Goal: Task Accomplishment & Management: Use online tool/utility

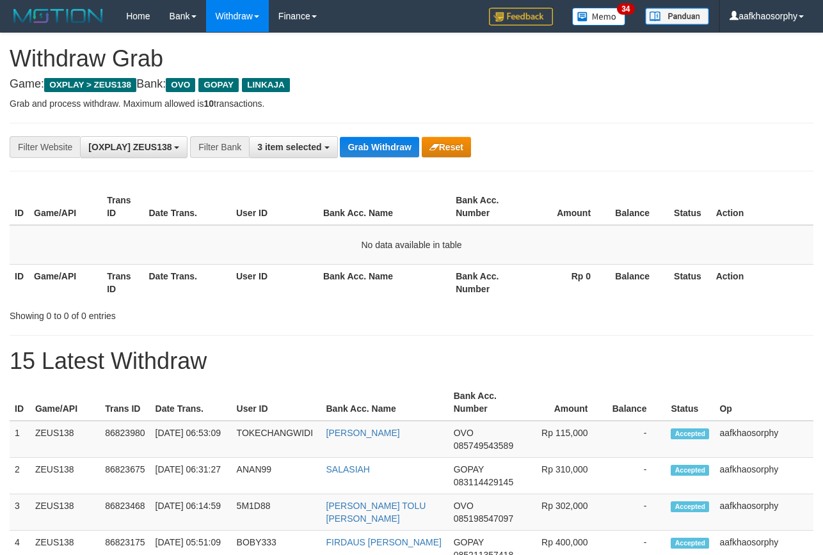
click at [384, 143] on button "Grab Withdraw" at bounding box center [379, 147] width 79 height 20
click at [392, 143] on button "Grab Withdraw" at bounding box center [379, 147] width 79 height 20
click at [413, 137] on button "Grab Withdraw" at bounding box center [379, 147] width 79 height 20
click at [433, 127] on div "**********" at bounding box center [411, 147] width 803 height 49
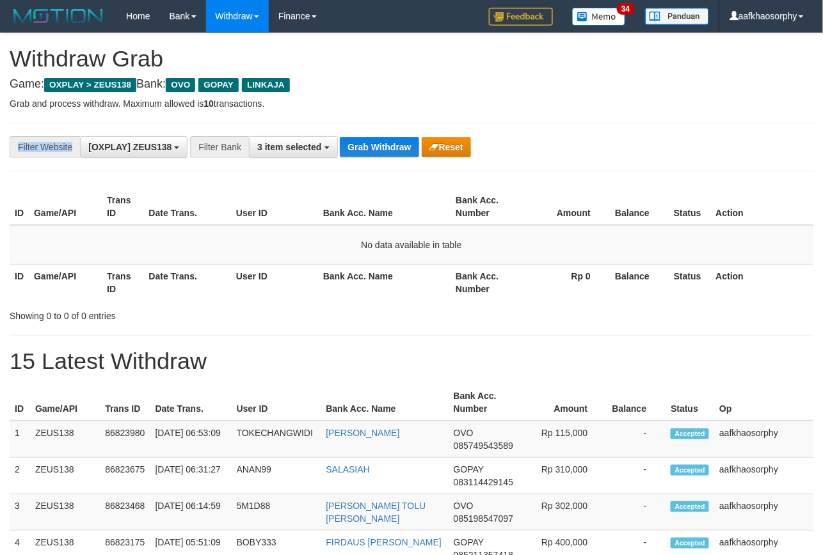
click at [433, 127] on div "**********" at bounding box center [411, 147] width 803 height 49
click at [393, 157] on div "**********" at bounding box center [343, 147] width 686 height 22
click at [393, 145] on button "Grab Withdraw" at bounding box center [379, 147] width 79 height 20
click at [397, 138] on button "Grab Withdraw" at bounding box center [379, 147] width 79 height 20
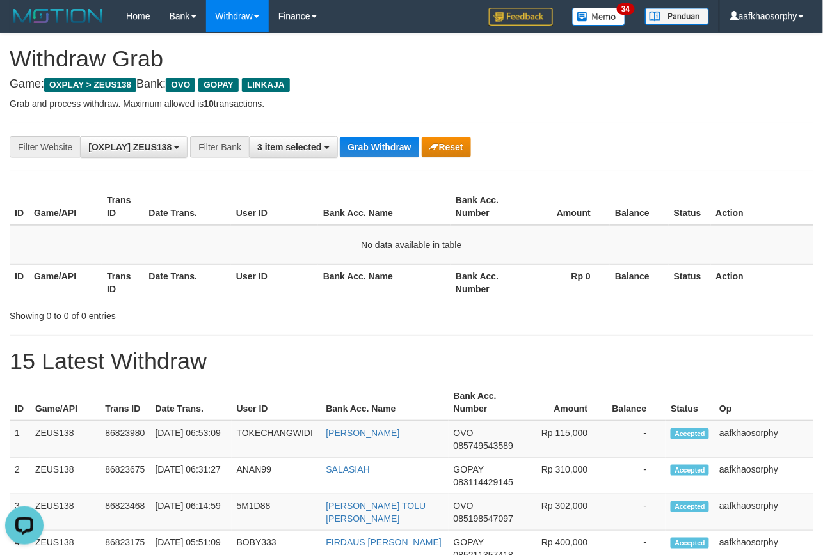
click at [397, 123] on div "**********" at bounding box center [411, 147] width 803 height 49
click at [397, 123] on hr at bounding box center [411, 123] width 803 height 1
click at [373, 129] on div "**********" at bounding box center [411, 147] width 803 height 49
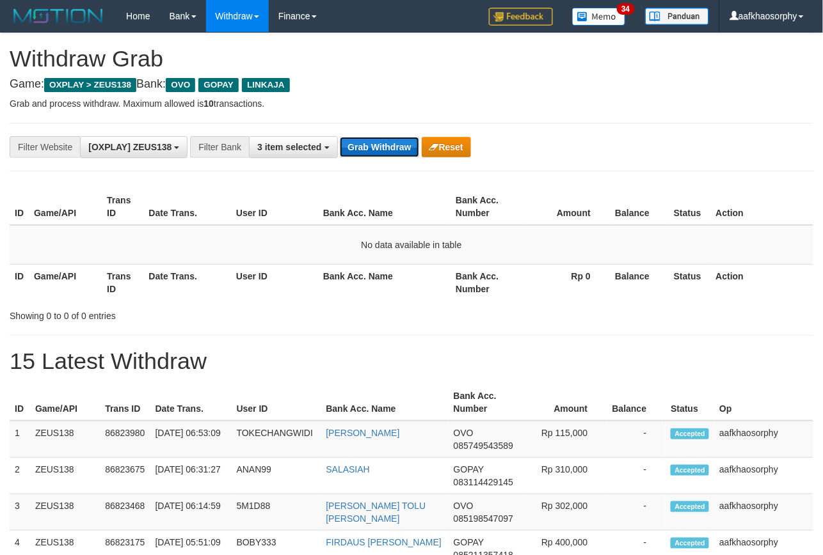
click at [376, 141] on button "Grab Withdraw" at bounding box center [379, 147] width 79 height 20
click at [379, 139] on button "Grab Withdraw" at bounding box center [379, 147] width 79 height 20
drag, startPoint x: 500, startPoint y: 132, endPoint x: 367, endPoint y: 150, distance: 134.3
click at [365, 141] on div "**********" at bounding box center [411, 147] width 803 height 49
click at [369, 155] on button "Grab Withdraw" at bounding box center [379, 147] width 79 height 20
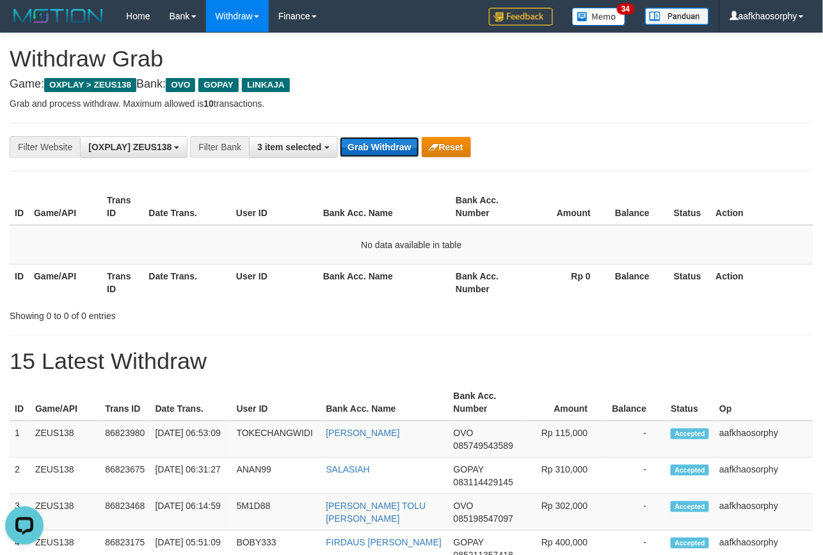
click at [369, 155] on button "Grab Withdraw" at bounding box center [379, 147] width 79 height 20
click at [370, 155] on button "Grab Withdraw" at bounding box center [379, 147] width 79 height 20
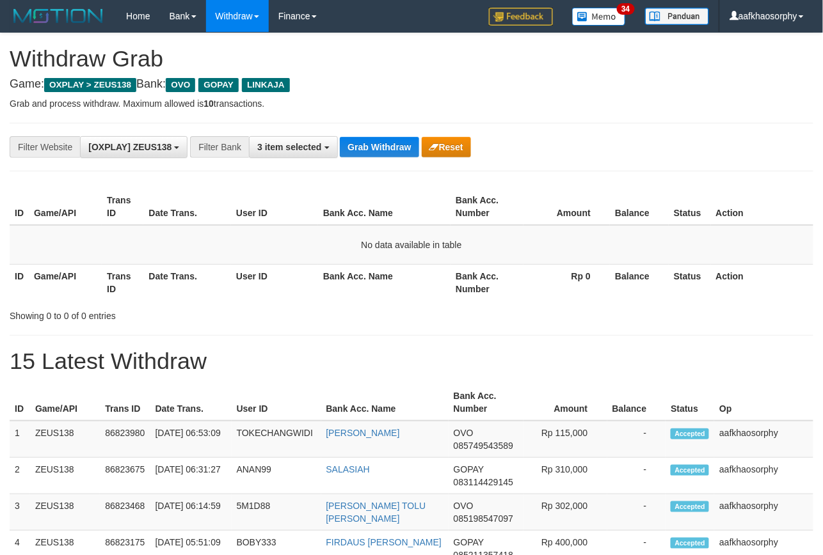
click at [374, 150] on button "Grab Withdraw" at bounding box center [379, 147] width 79 height 20
click at [370, 146] on button "Grab Withdraw" at bounding box center [379, 147] width 79 height 20
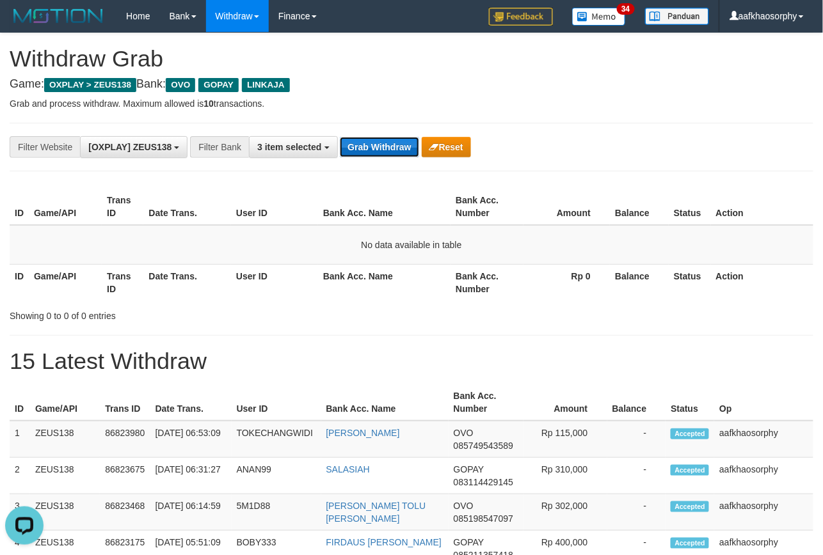
click at [370, 146] on button "Grab Withdraw" at bounding box center [379, 147] width 79 height 20
click at [371, 145] on button "Grab Withdraw" at bounding box center [379, 147] width 79 height 20
click at [368, 146] on button "Grab Withdraw" at bounding box center [379, 147] width 79 height 20
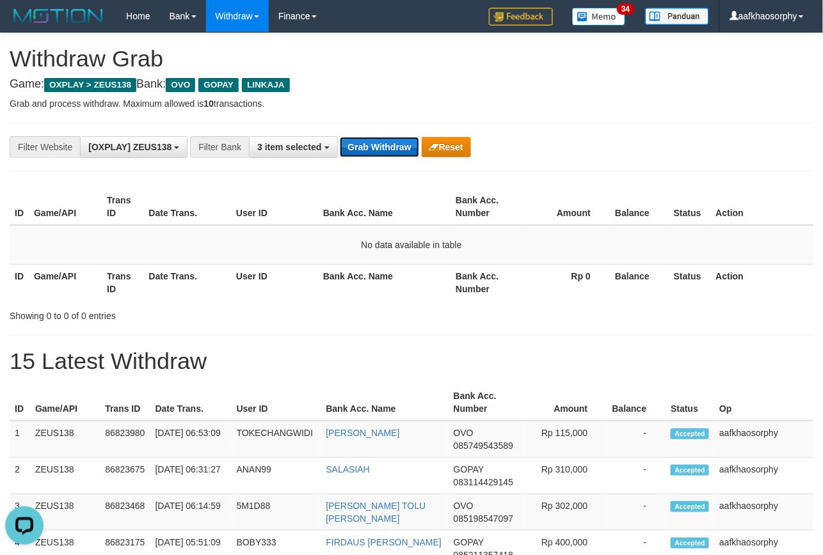
click at [368, 146] on button "Grab Withdraw" at bounding box center [379, 147] width 79 height 20
drag, startPoint x: 372, startPoint y: 146, endPoint x: 378, endPoint y: 145, distance: 6.5
click at [375, 145] on button "Grab Withdraw" at bounding box center [379, 147] width 79 height 20
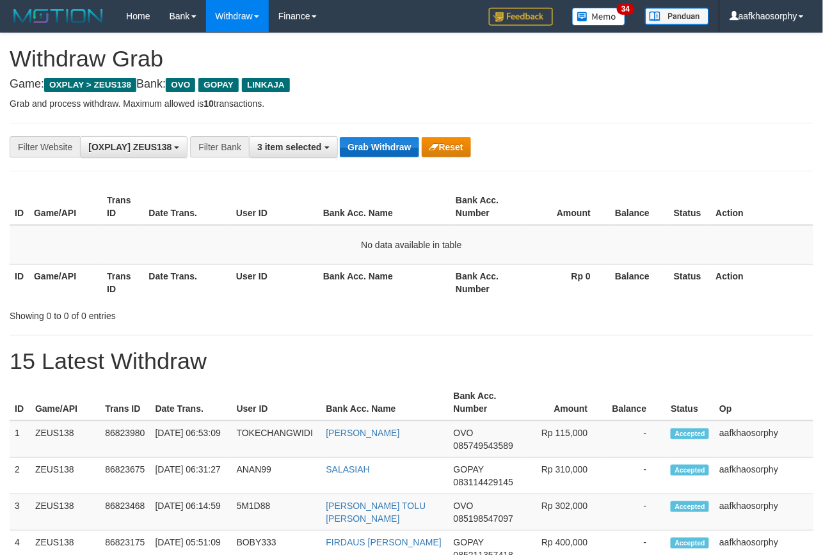
click at [378, 145] on button "Grab Withdraw" at bounding box center [379, 147] width 79 height 20
click at [378, 144] on button "Grab Withdraw" at bounding box center [379, 147] width 79 height 20
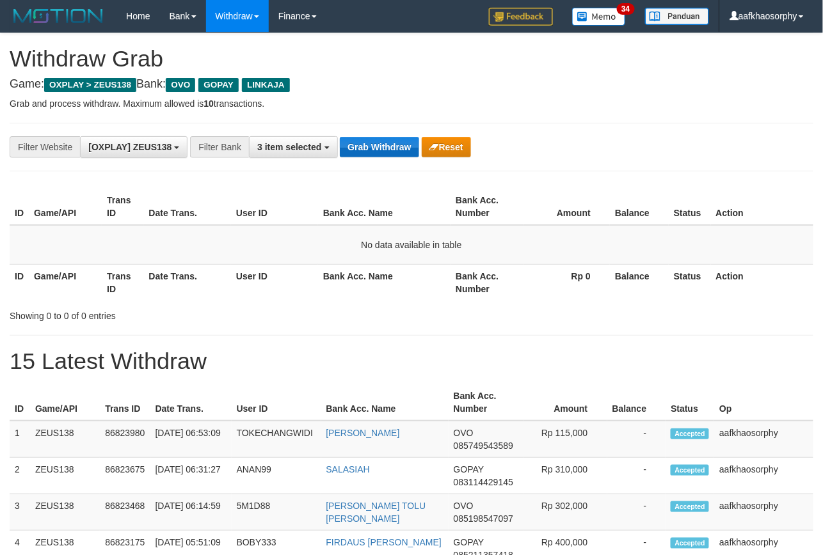
click at [378, 144] on button "Grab Withdraw" at bounding box center [379, 147] width 79 height 20
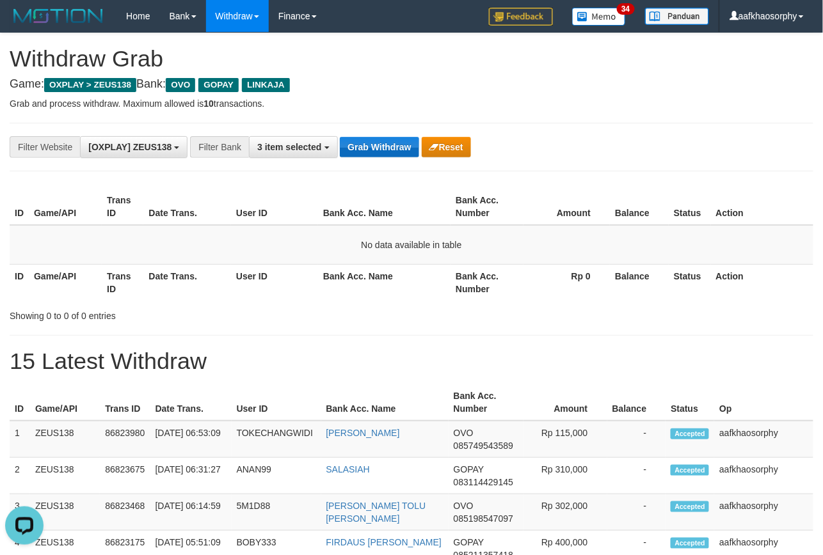
click at [378, 144] on button "Grab Withdraw" at bounding box center [379, 147] width 79 height 20
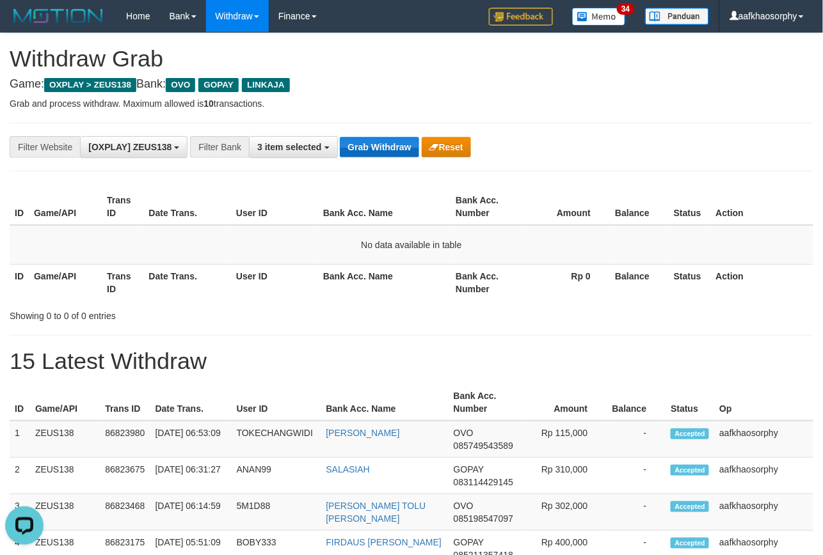
click at [378, 144] on button "Grab Withdraw" at bounding box center [379, 147] width 79 height 20
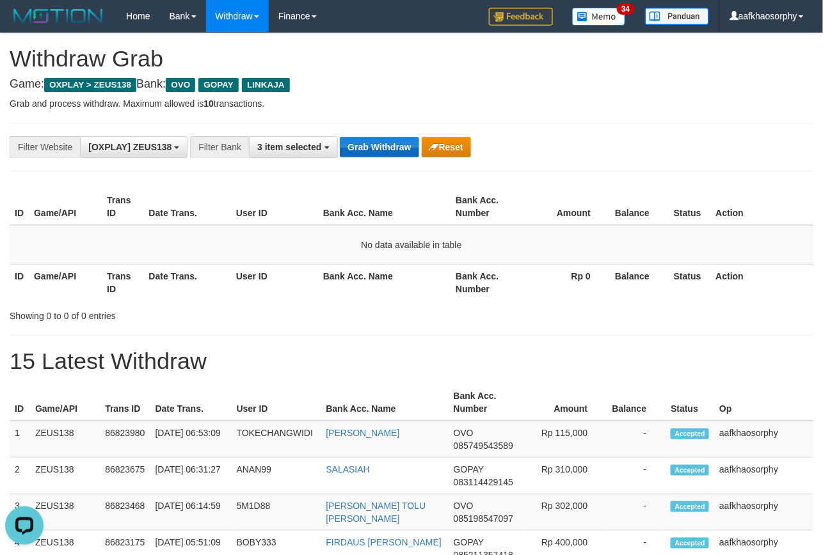
click at [378, 144] on button "Grab Withdraw" at bounding box center [379, 147] width 79 height 20
click at [379, 144] on button "Grab Withdraw" at bounding box center [379, 147] width 79 height 20
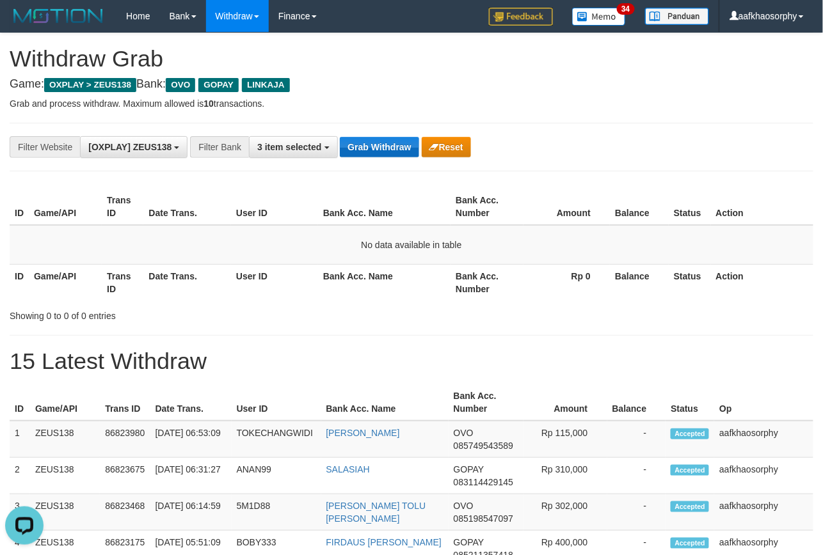
click at [380, 144] on button "Grab Withdraw" at bounding box center [379, 147] width 79 height 20
drag, startPoint x: 380, startPoint y: 144, endPoint x: 824, endPoint y: 266, distance: 460.5
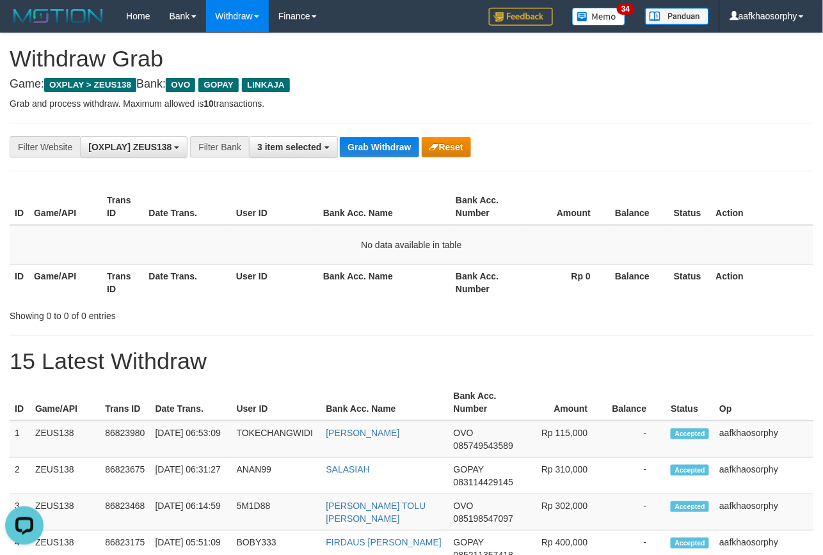
click at [384, 144] on button "Grab Withdraw" at bounding box center [379, 147] width 79 height 20
click at [390, 148] on button "Grab Withdraw" at bounding box center [379, 147] width 79 height 20
click at [342, 152] on button "Grab Withdraw" at bounding box center [379, 147] width 79 height 20
click at [393, 145] on button "Grab Withdraw" at bounding box center [379, 147] width 79 height 20
click at [381, 151] on button "Grab Withdraw" at bounding box center [379, 147] width 79 height 20
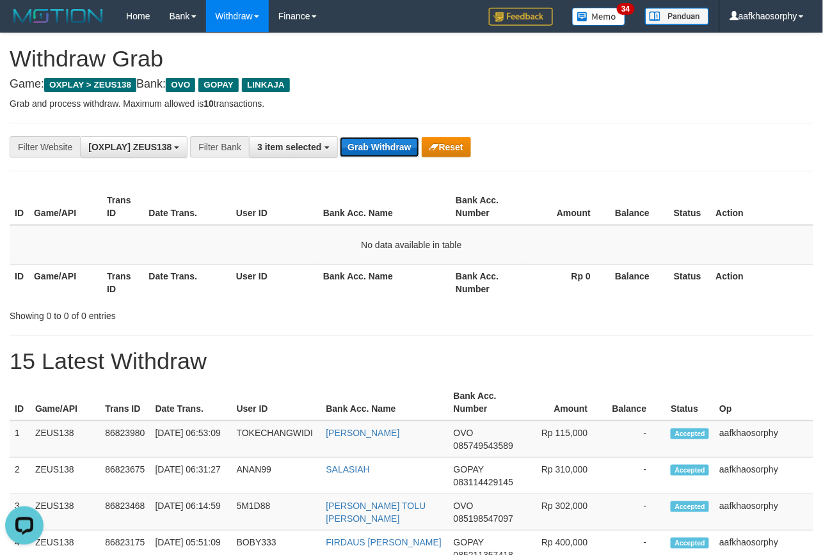
click at [397, 150] on button "Grab Withdraw" at bounding box center [379, 147] width 79 height 20
drag, startPoint x: 388, startPoint y: 152, endPoint x: 398, endPoint y: 150, distance: 9.8
click at [388, 152] on button "Grab Withdraw" at bounding box center [379, 147] width 79 height 20
click at [392, 148] on button "Grab Withdraw" at bounding box center [379, 147] width 79 height 20
click at [356, 143] on button "Grab Withdraw" at bounding box center [379, 147] width 79 height 20
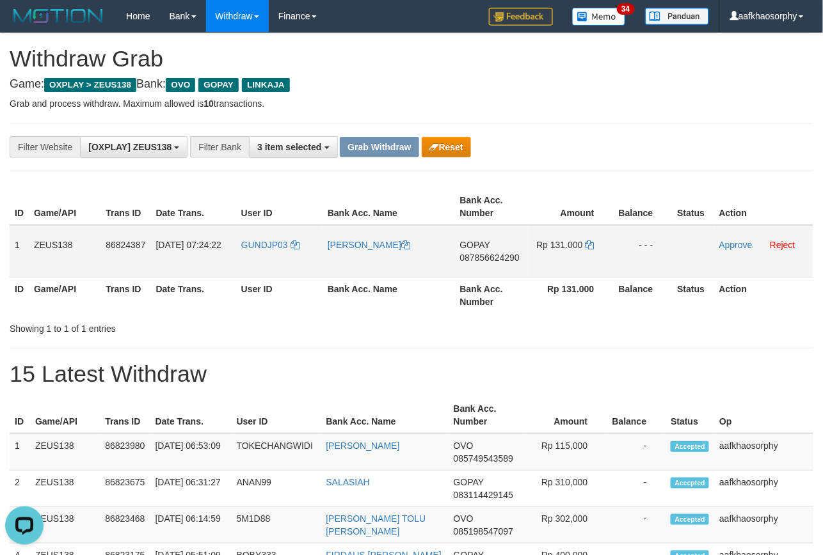
click at [500, 255] on span "087856624290" at bounding box center [489, 258] width 59 height 10
drag, startPoint x: 500, startPoint y: 255, endPoint x: 507, endPoint y: 253, distance: 6.7
click at [503, 253] on span "087856624290" at bounding box center [489, 258] width 59 height 10
drag, startPoint x: 584, startPoint y: 246, endPoint x: 590, endPoint y: 245, distance: 6.5
click at [585, 246] on td "Rp 131.000" at bounding box center [570, 251] width 85 height 52
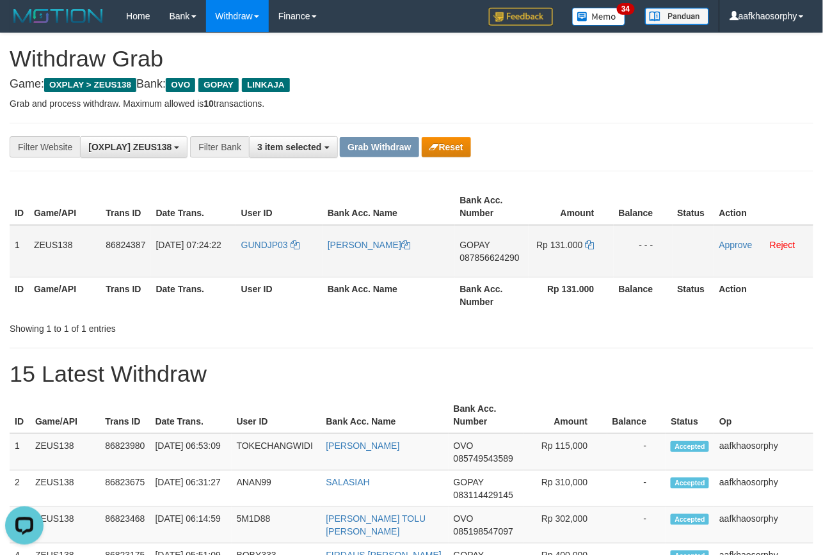
click at [594, 242] on td "Rp 131.000" at bounding box center [570, 251] width 85 height 52
click at [587, 244] on icon at bounding box center [589, 245] width 9 height 9
drag, startPoint x: 587, startPoint y: 244, endPoint x: 656, endPoint y: 243, distance: 69.1
click at [595, 244] on td "Rp 131.000" at bounding box center [570, 251] width 85 height 52
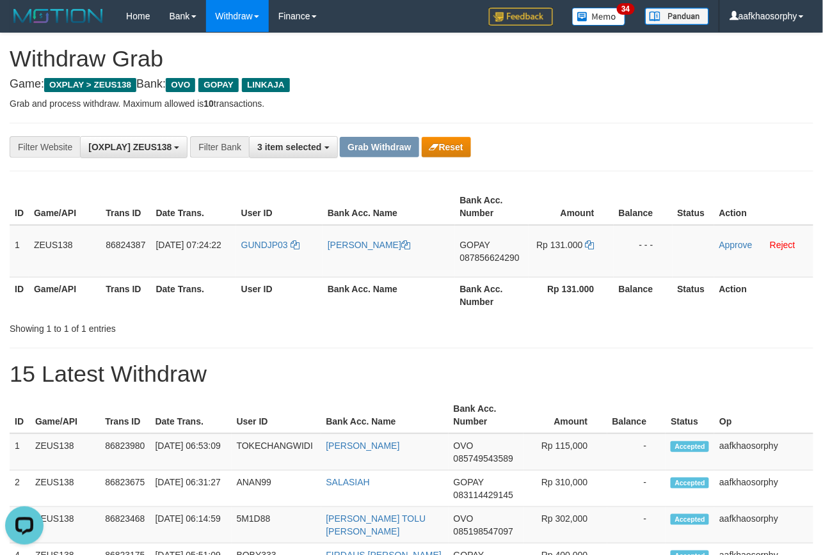
click at [228, 280] on th "Date Trans." at bounding box center [193, 295] width 85 height 36
click at [290, 261] on td "GUNDJP03" at bounding box center [279, 251] width 86 height 52
copy link "GUNDJP03"
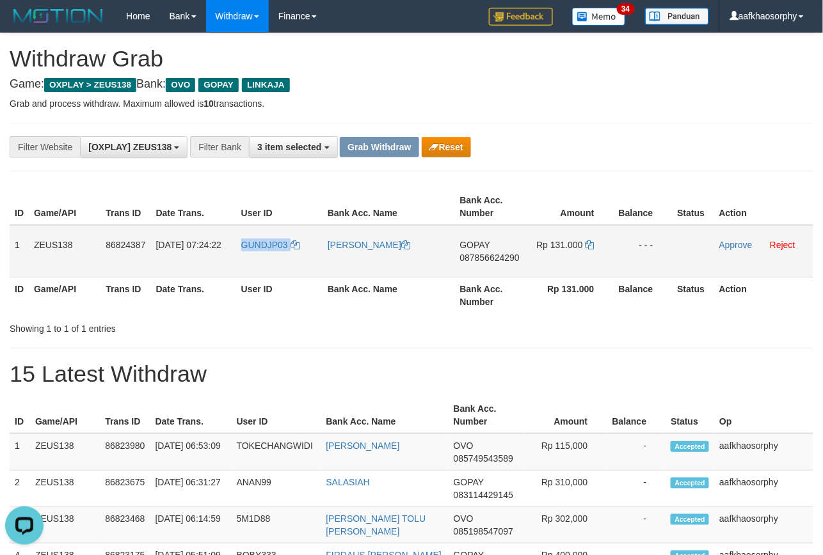
copy tr "1 ZEUS138 86824387 31/08/2025 07:24:22 GUNDJP03 RIFKI ALDRIANTO GOPAY 087856624…"
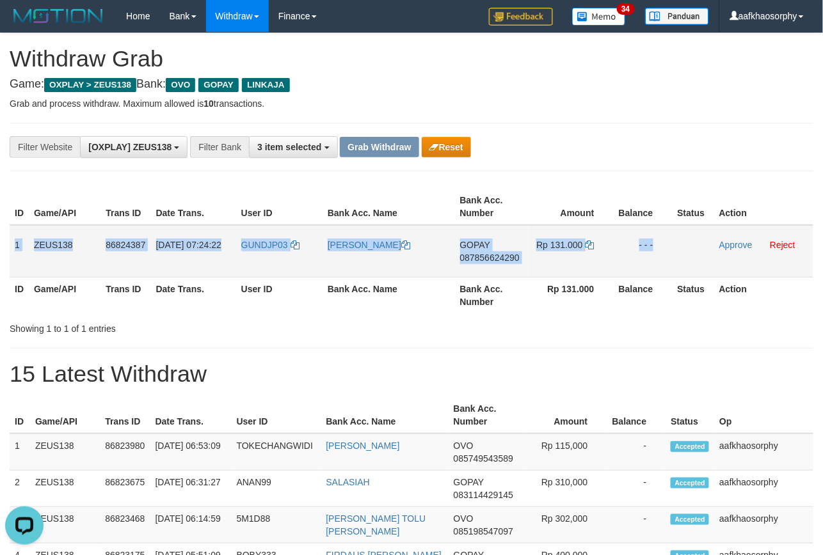
copy tr "1 ZEUS138 86824387 31/08/2025 07:24:22 GUNDJP03 RIFKI ALDRIANTO GOPAY 087856624…"
drag, startPoint x: 11, startPoint y: 239, endPoint x: 711, endPoint y: 241, distance: 699.9
click at [687, 243] on tr "1 ZEUS138 86824387 31/08/2025 07:24:22 GUNDJP03 RIFKI ALDRIANTO GOPAY 087856624…" at bounding box center [411, 251] width 803 height 52
click at [738, 240] on link "Approve" at bounding box center [735, 245] width 33 height 10
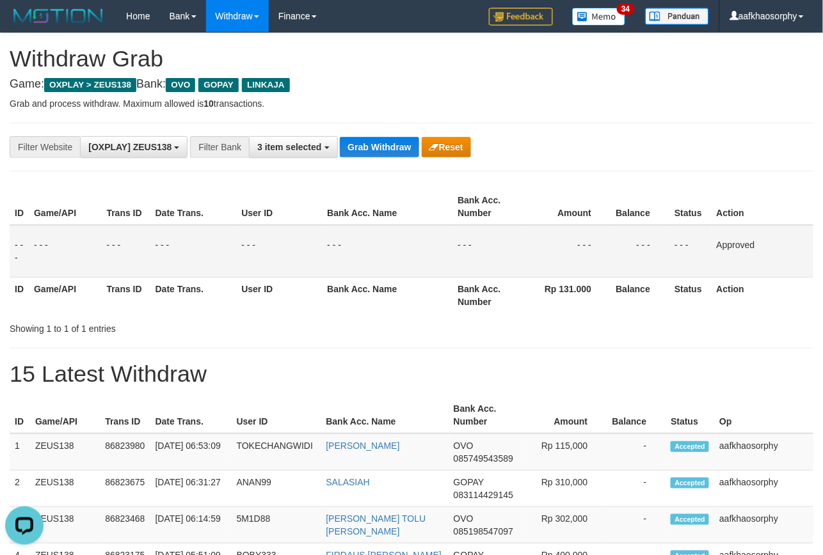
click at [385, 162] on div "**********" at bounding box center [411, 147] width 803 height 49
click at [381, 142] on button "Grab Withdraw" at bounding box center [379, 147] width 79 height 20
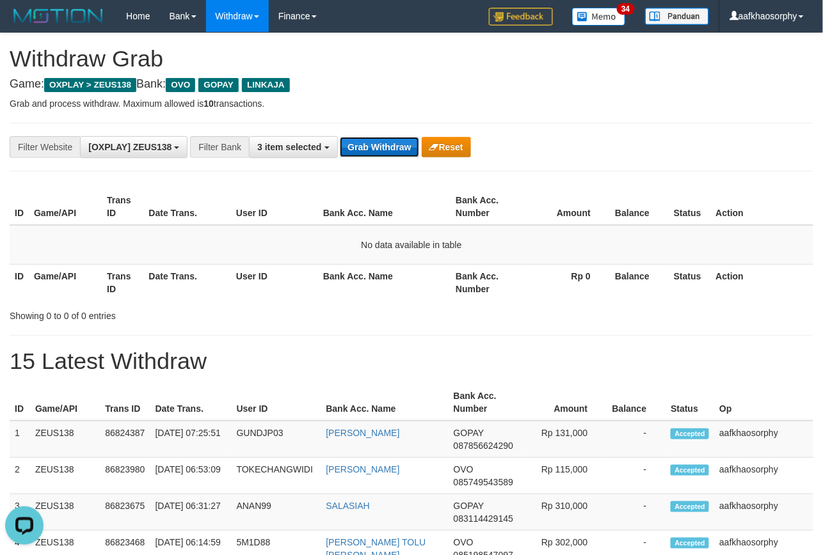
click at [384, 151] on button "Grab Withdraw" at bounding box center [379, 147] width 79 height 20
click at [401, 150] on button "Grab Withdraw" at bounding box center [379, 147] width 79 height 20
click at [401, 152] on button "Grab Withdraw" at bounding box center [379, 147] width 79 height 20
click at [416, 143] on button "Grab Withdraw" at bounding box center [379, 147] width 79 height 20
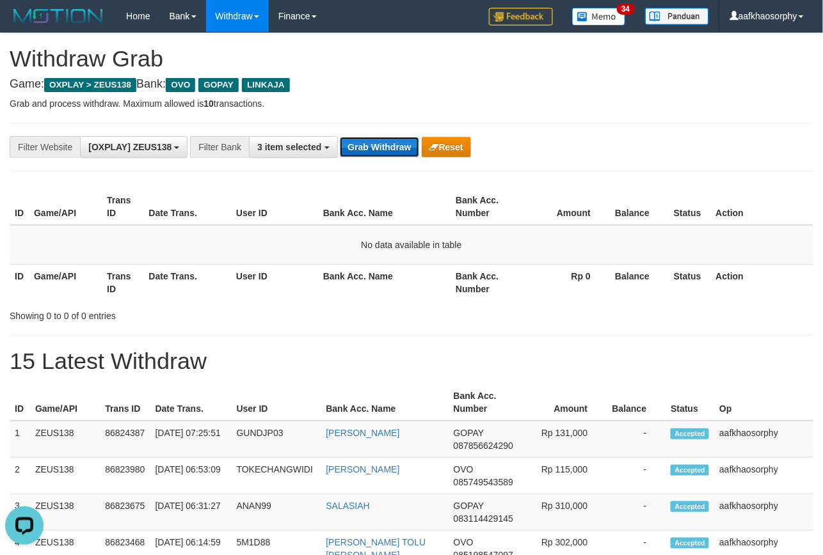
click at [416, 144] on button "Grab Withdraw" at bounding box center [379, 147] width 79 height 20
click at [412, 155] on button "Grab Withdraw" at bounding box center [379, 147] width 79 height 20
click at [412, 154] on button "Grab Withdraw" at bounding box center [379, 147] width 79 height 20
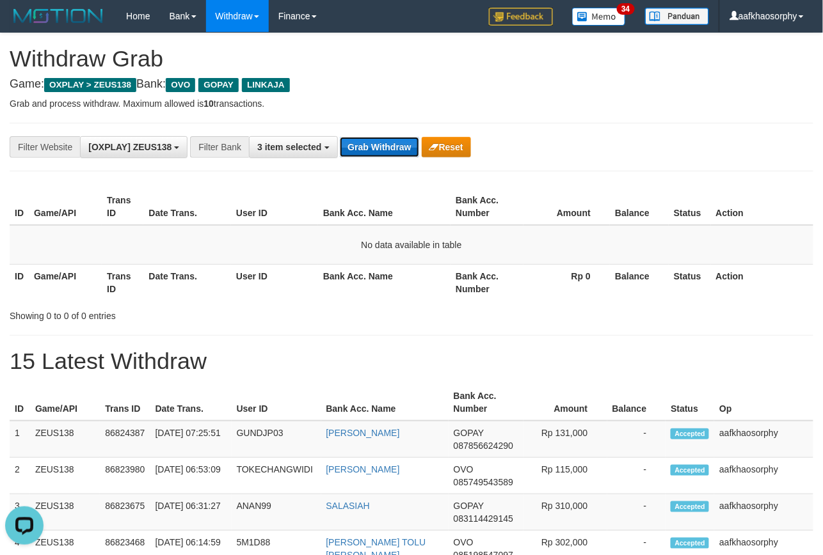
click at [412, 154] on button "Grab Withdraw" at bounding box center [379, 147] width 79 height 20
click at [381, 150] on button "Grab Withdraw" at bounding box center [379, 147] width 79 height 20
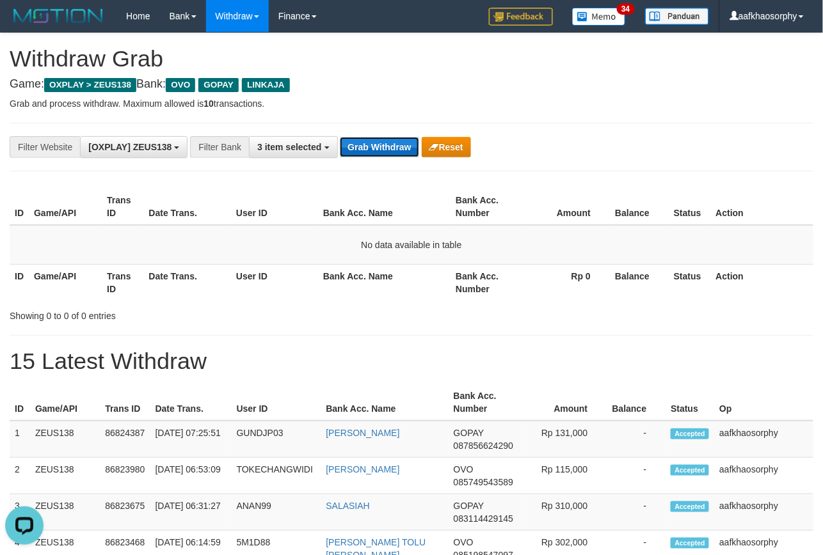
click at [381, 150] on button "Grab Withdraw" at bounding box center [379, 147] width 79 height 20
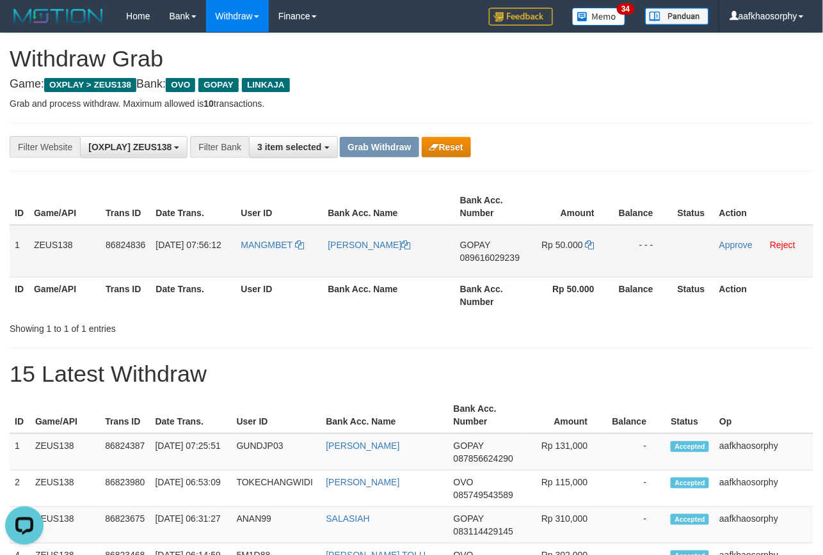
click at [465, 253] on span "089616029239" at bounding box center [489, 258] width 59 height 10
click at [590, 244] on icon at bounding box center [589, 245] width 9 height 9
drag, startPoint x: 590, startPoint y: 244, endPoint x: 832, endPoint y: 249, distance: 241.2
click at [605, 244] on td "Rp 50.000" at bounding box center [570, 251] width 85 height 52
drag, startPoint x: 314, startPoint y: 248, endPoint x: 289, endPoint y: 251, distance: 25.2
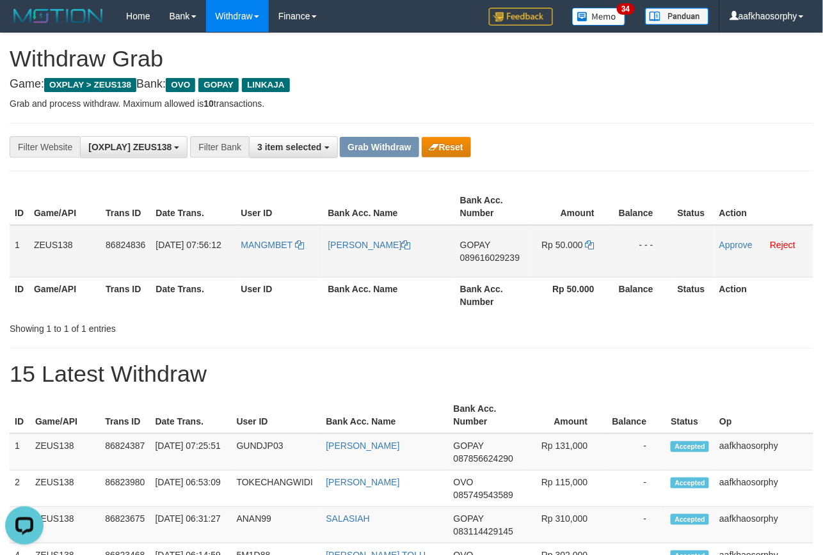
click at [313, 248] on td "MANGMBET" at bounding box center [279, 251] width 87 height 52
click at [265, 251] on td "MANGMBET" at bounding box center [279, 251] width 87 height 52
copy link "MANGMBET"
click at [263, 252] on td "MANGMBET" at bounding box center [279, 251] width 87 height 52
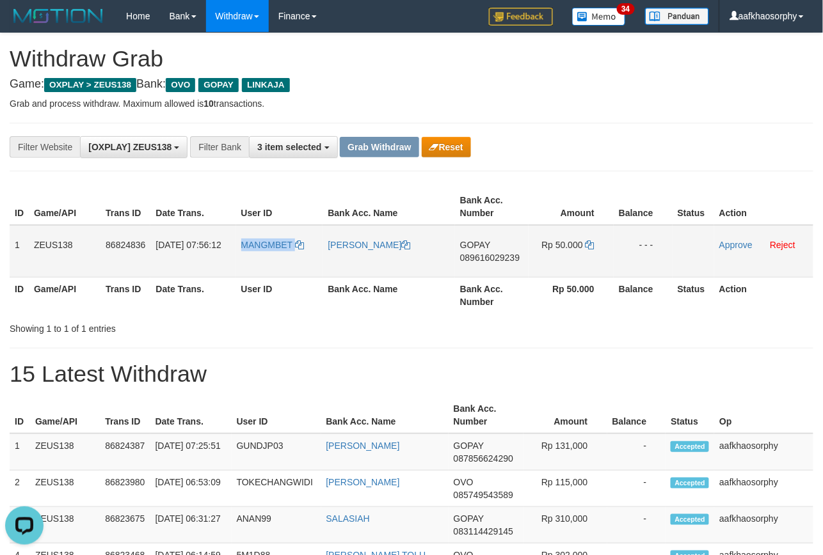
click at [263, 252] on td "MANGMBET" at bounding box center [279, 251] width 87 height 52
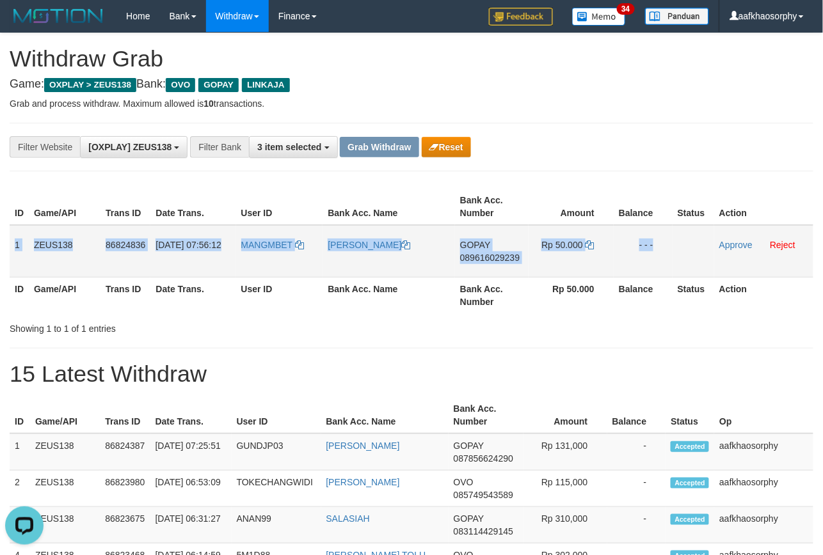
drag, startPoint x: 16, startPoint y: 246, endPoint x: 716, endPoint y: 234, distance: 700.6
click at [716, 234] on tr "1 ZEUS138 86824836 31/08/2025 07:56:12 MANGMBET ROBBY ACHMAD FAJAR GOPAY 089616…" at bounding box center [411, 251] width 803 height 52
copy tr "1 ZEUS138 86824836 31/08/2025 07:56:12 MANGMBET ROBBY ACHMAD FAJAR GOPAY 089616…"
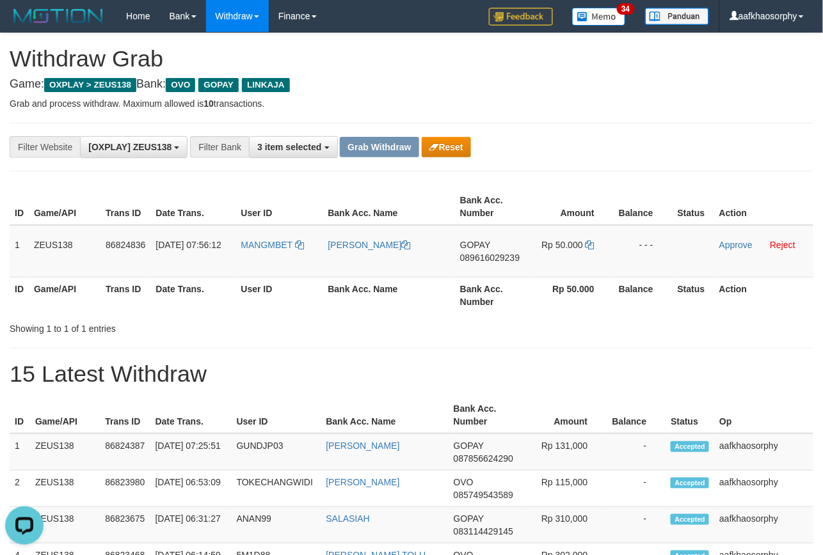
click at [500, 311] on th "Bank Acc. Number" at bounding box center [492, 295] width 74 height 36
drag, startPoint x: 720, startPoint y: 241, endPoint x: 479, endPoint y: 154, distance: 257.2
click at [720, 241] on link "Approve" at bounding box center [735, 245] width 33 height 10
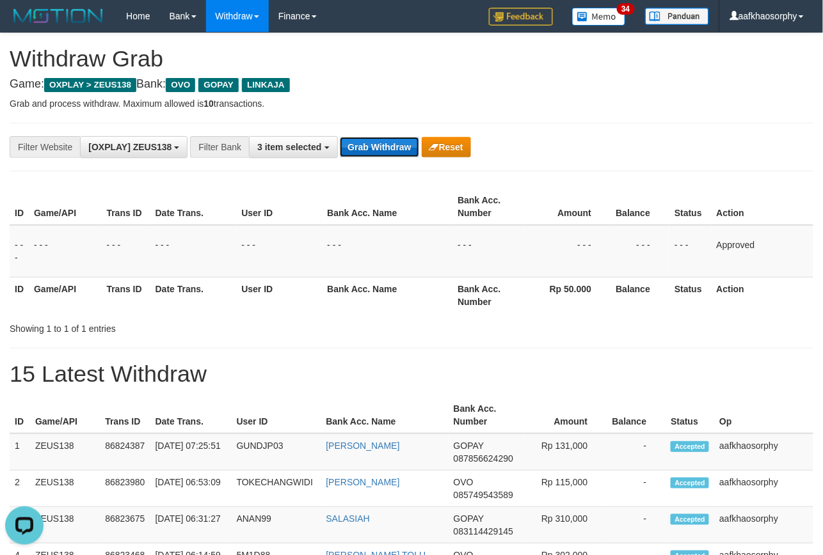
click at [372, 145] on button "Grab Withdraw" at bounding box center [379, 147] width 79 height 20
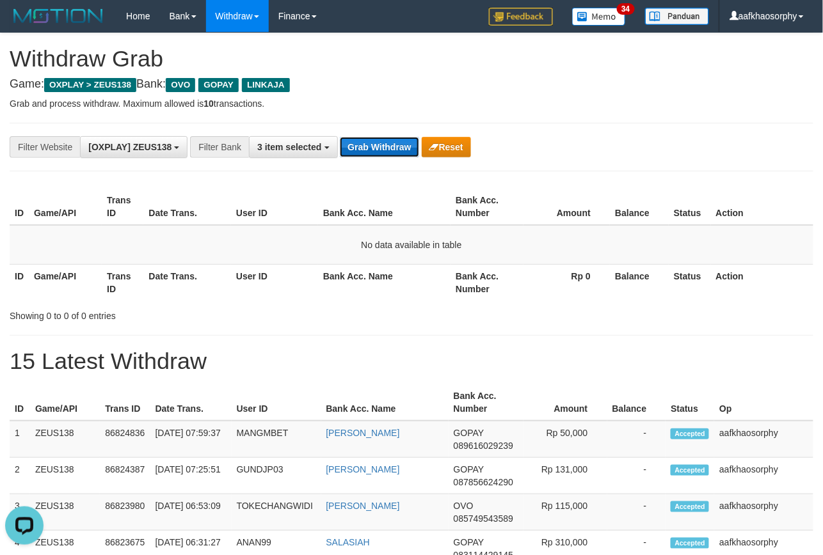
click at [372, 150] on button "Grab Withdraw" at bounding box center [379, 147] width 79 height 20
click at [372, 152] on button "Grab Withdraw" at bounding box center [379, 147] width 79 height 20
drag, startPoint x: 372, startPoint y: 152, endPoint x: 824, endPoint y: 196, distance: 454.4
click at [379, 155] on button "Grab Withdraw" at bounding box center [379, 147] width 79 height 20
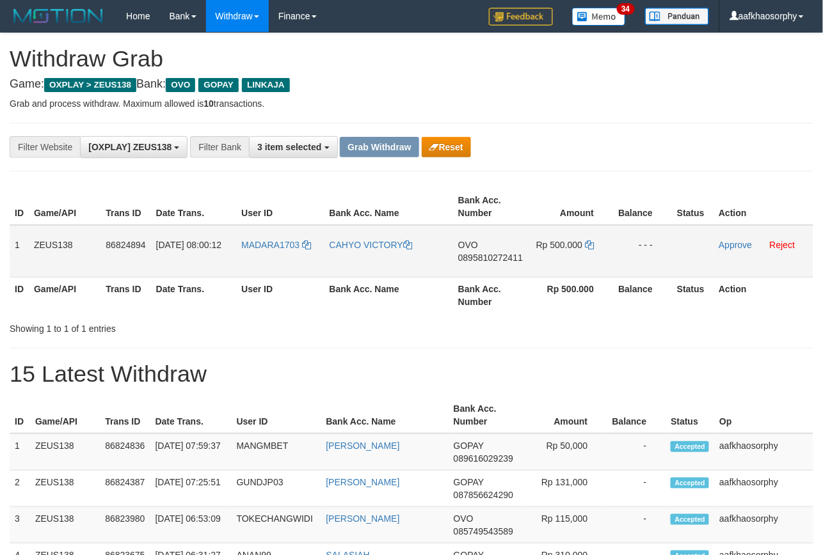
click at [499, 269] on td "OVO 0895810272411" at bounding box center [490, 251] width 75 height 52
click at [501, 257] on span "0895810272411" at bounding box center [490, 258] width 65 height 10
drag, startPoint x: 501, startPoint y: 257, endPoint x: 833, endPoint y: 276, distance: 332.6
click at [535, 261] on tr "1 ZEUS138 86824894 31/08/2025 08:00:12 MADARA1703 CAHYO VICTORY OVO 08958102724…" at bounding box center [411, 251] width 803 height 52
click at [589, 244] on icon at bounding box center [589, 245] width 9 height 9
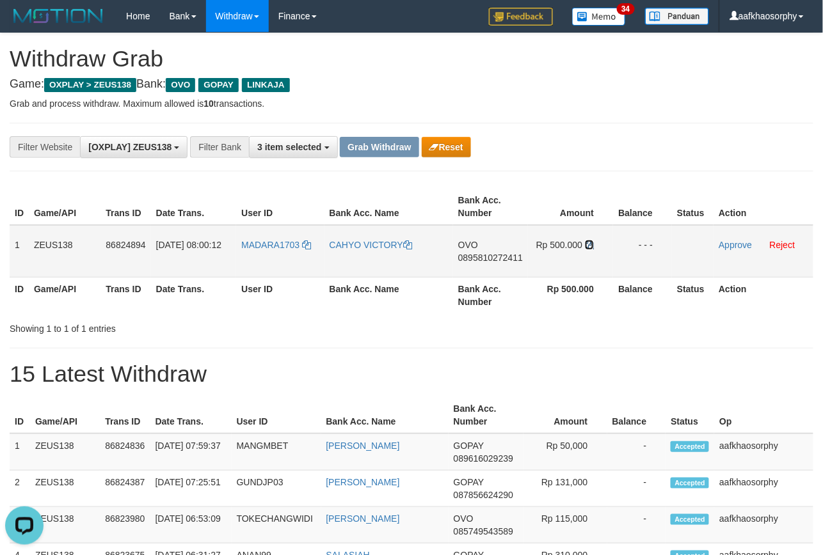
click at [612, 247] on tr "1 ZEUS138 86824894 31/08/2025 08:00:12 MADARA1703 CAHYO VICTORY OVO 08958102724…" at bounding box center [411, 251] width 803 height 52
click at [248, 247] on span "MADARA1703" at bounding box center [270, 245] width 58 height 10
click at [264, 251] on td "MADARA1703" at bounding box center [280, 251] width 88 height 52
copy link "MADARA1703"
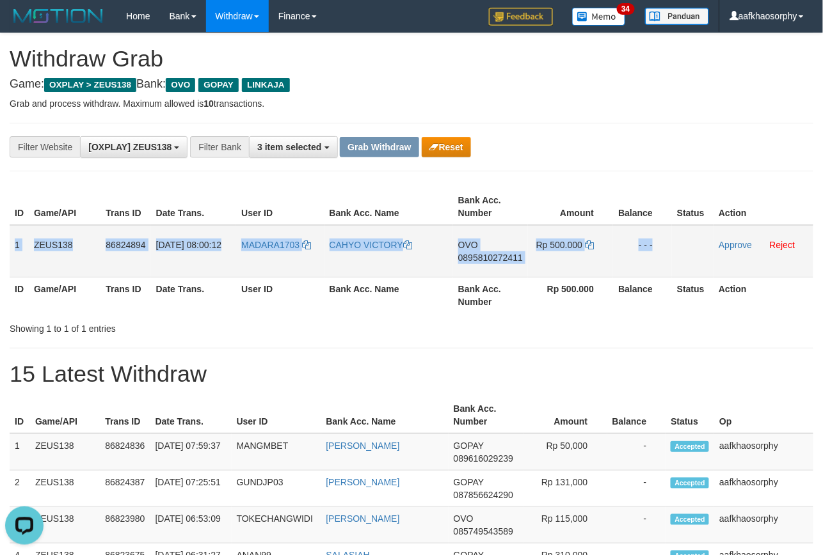
copy tr "1 ZEUS138 86824894 31/08/2025 08:00:12 MADARA1703 CAHYO VICTORY OVO 08958102724…"
drag, startPoint x: 13, startPoint y: 242, endPoint x: 695, endPoint y: 233, distance: 682.6
click at [695, 233] on tr "1 ZEUS138 86824894 31/08/2025 08:00:12 MADARA1703 CAHYO VICTORY OVO 08958102724…" at bounding box center [411, 251] width 803 height 52
click at [290, 274] on td "MADARA1703" at bounding box center [280, 251] width 88 height 52
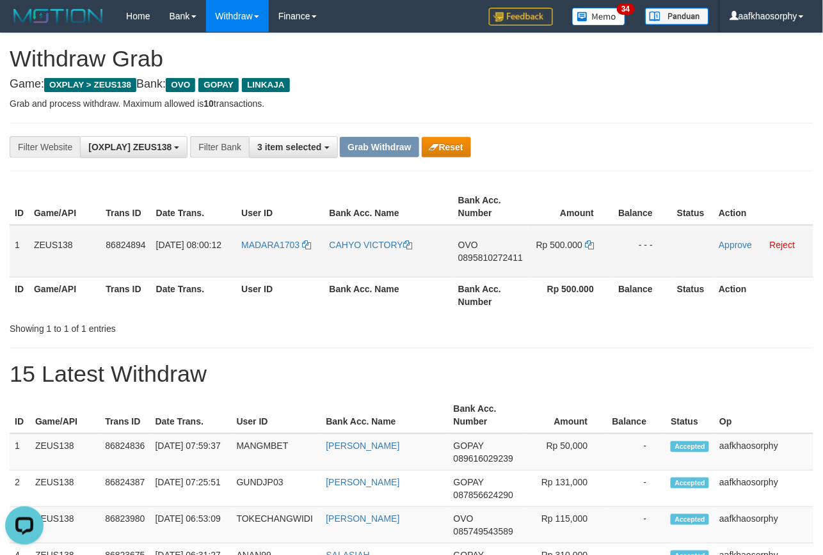
click at [265, 260] on td "MADARA1703" at bounding box center [280, 251] width 88 height 52
copy link "MADARA1703"
click at [734, 245] on link "Approve" at bounding box center [734, 245] width 33 height 10
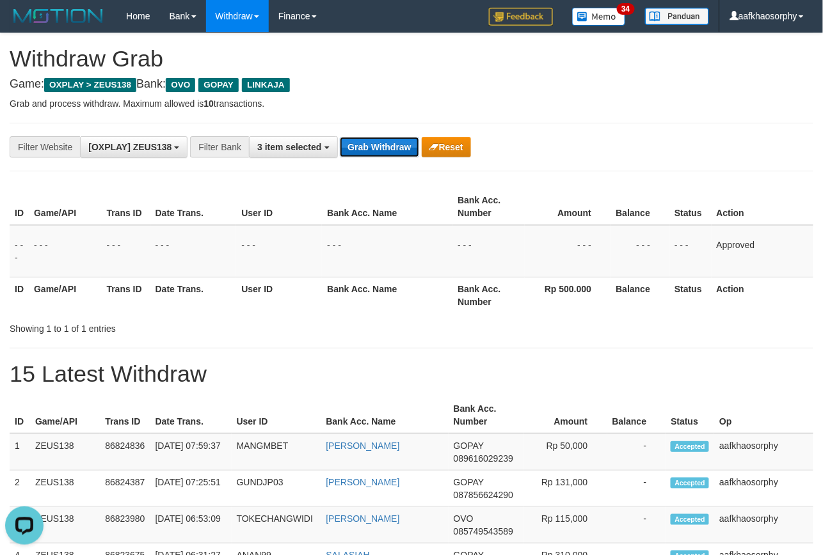
click at [403, 145] on button "Grab Withdraw" at bounding box center [379, 147] width 79 height 20
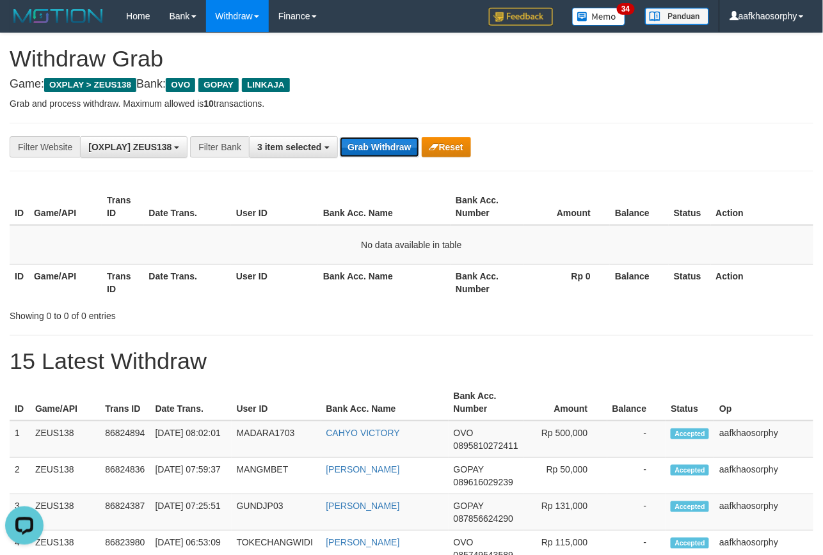
click at [382, 151] on button "Grab Withdraw" at bounding box center [379, 147] width 79 height 20
click at [382, 150] on button "Grab Withdraw" at bounding box center [379, 147] width 79 height 20
click at [725, 158] on div "**********" at bounding box center [411, 147] width 803 height 49
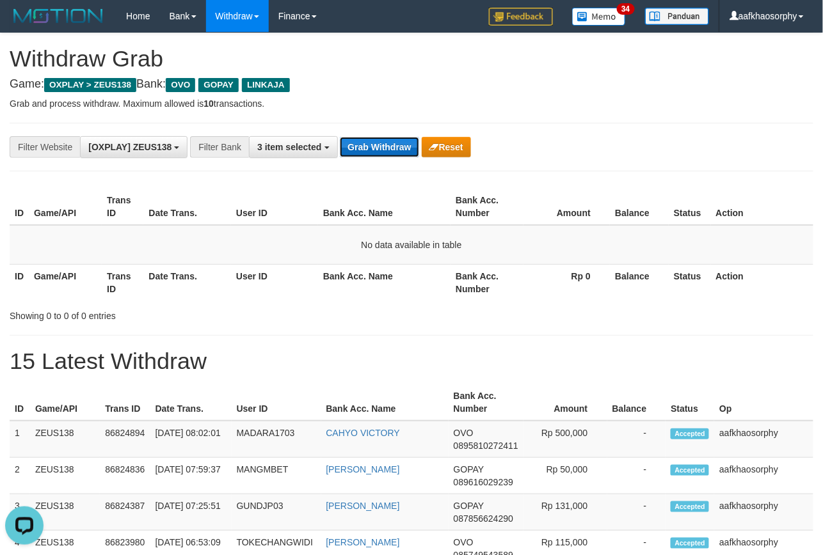
click at [355, 143] on button "Grab Withdraw" at bounding box center [379, 147] width 79 height 20
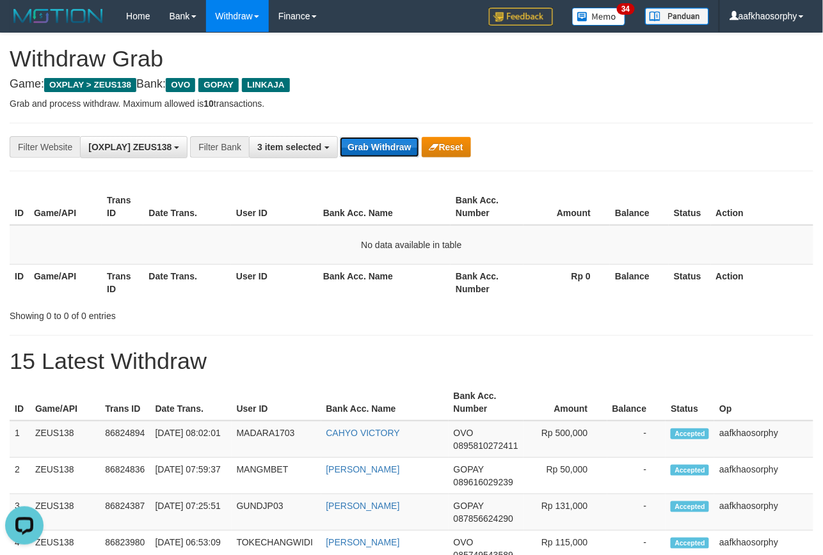
click at [355, 143] on button "Grab Withdraw" at bounding box center [379, 147] width 79 height 20
click at [355, 142] on button "Grab Withdraw" at bounding box center [379, 147] width 79 height 20
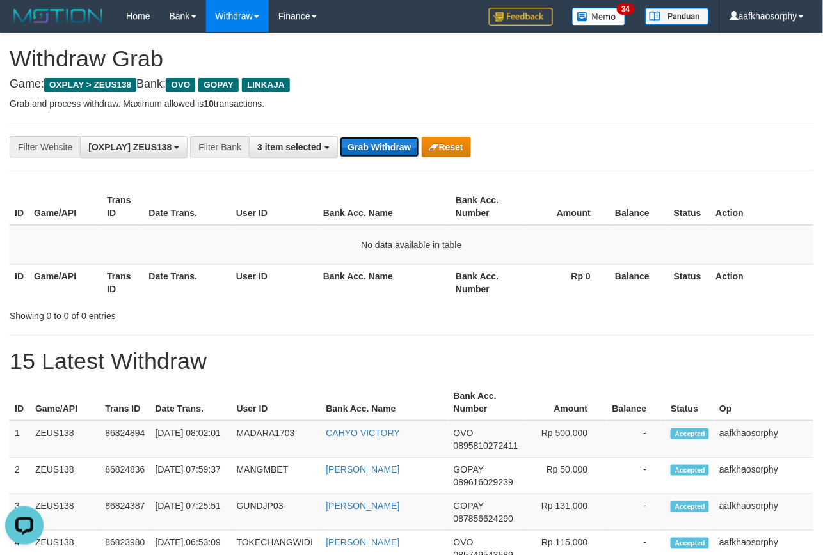
click at [355, 141] on button "Grab Withdraw" at bounding box center [379, 147] width 79 height 20
click at [354, 137] on button "Grab Withdraw" at bounding box center [379, 147] width 79 height 20
click at [352, 131] on div "**********" at bounding box center [411, 147] width 803 height 49
click at [389, 143] on button "Grab Withdraw" at bounding box center [379, 147] width 79 height 20
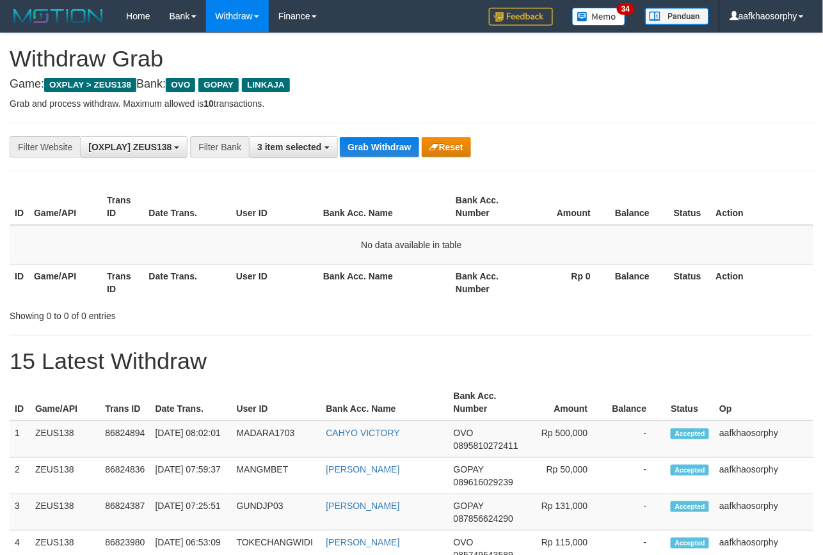
click at [389, 143] on button "Grab Withdraw" at bounding box center [379, 147] width 79 height 20
click at [389, 141] on button "Grab Withdraw" at bounding box center [379, 147] width 79 height 20
click at [387, 137] on button "Grab Withdraw" at bounding box center [379, 147] width 79 height 20
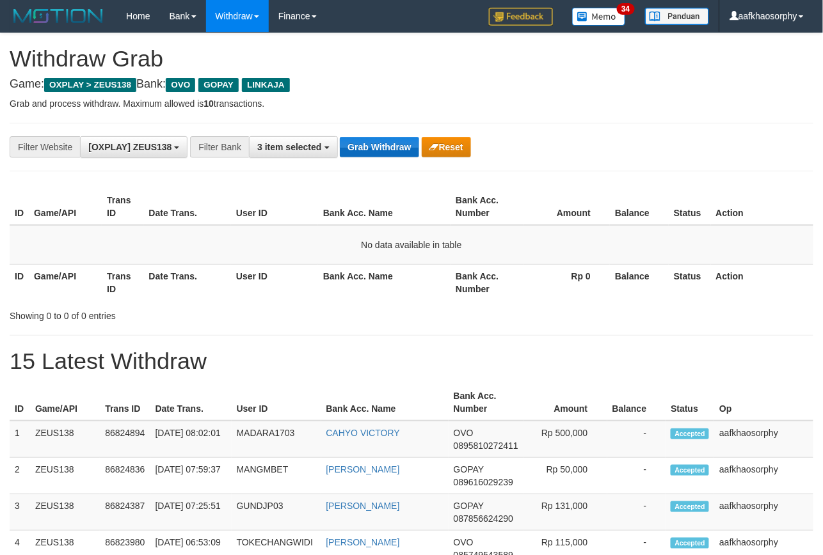
click at [387, 137] on button "Grab Withdraw" at bounding box center [379, 147] width 79 height 20
click at [386, 136] on div "**********" at bounding box center [343, 147] width 686 height 22
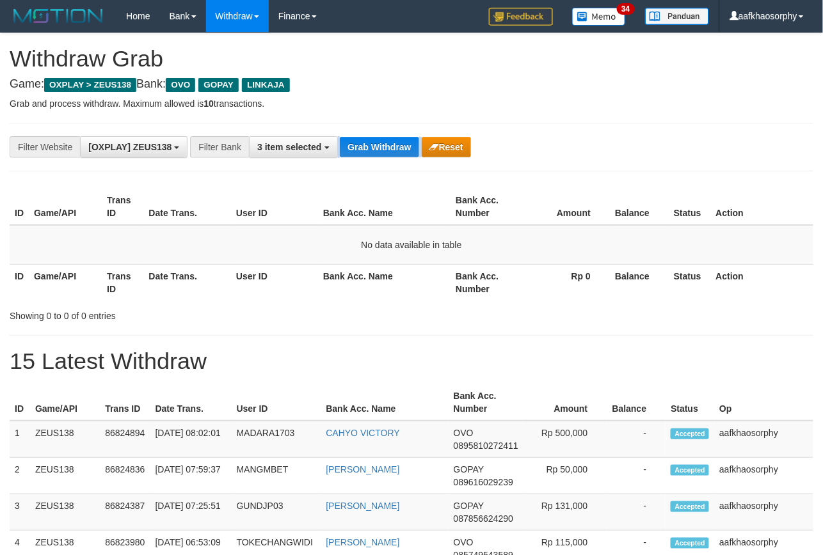
click at [386, 136] on div "**********" at bounding box center [343, 147] width 686 height 22
click at [386, 141] on button "Grab Withdraw" at bounding box center [379, 147] width 79 height 20
drag, startPoint x: 629, startPoint y: 152, endPoint x: 830, endPoint y: 186, distance: 203.8
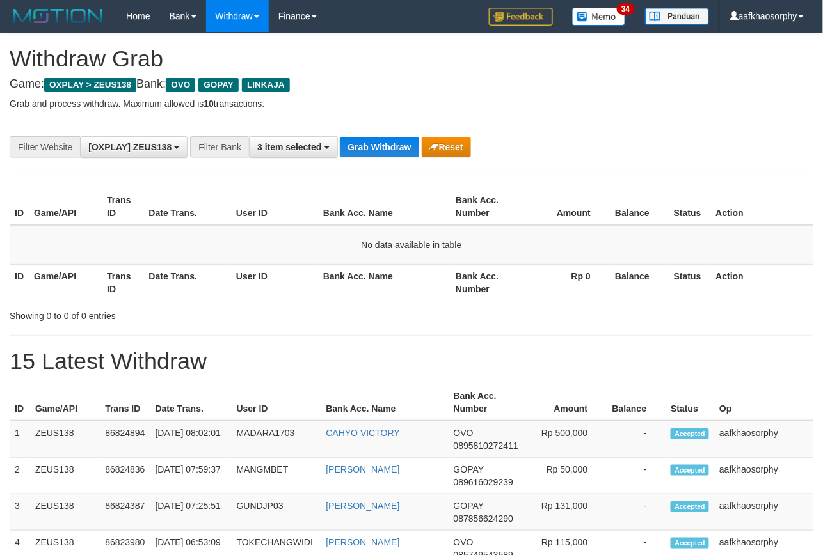
click at [630, 152] on div "**********" at bounding box center [343, 147] width 686 height 22
click at [599, 248] on td "No data available in table" at bounding box center [411, 245] width 803 height 40
click at [379, 154] on button "Grab Withdraw" at bounding box center [379, 147] width 79 height 20
drag, startPoint x: 379, startPoint y: 154, endPoint x: 823, endPoint y: 187, distance: 445.3
click at [386, 152] on button "Grab Withdraw" at bounding box center [379, 147] width 79 height 20
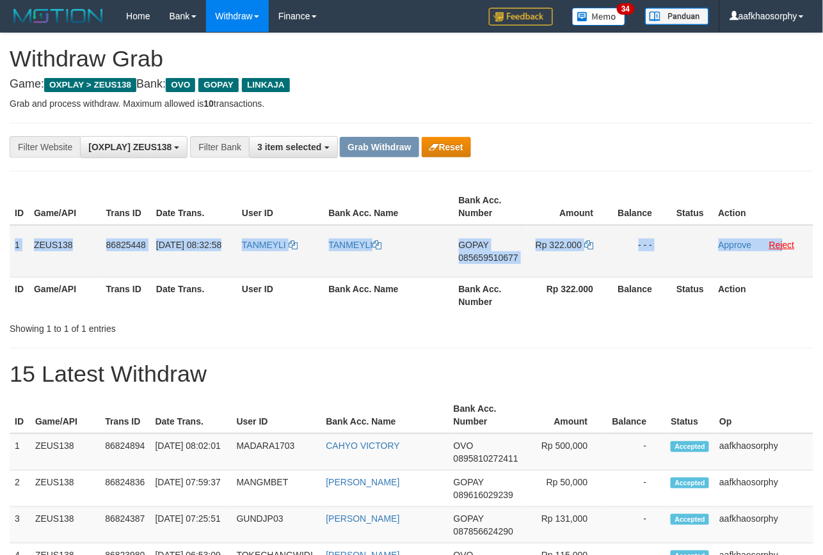
copy tr "1 ZEUS138 86825448 [DATE] 08:32:58 TANMEYLI TANMEYLI GOPAY 085659510677 Rp 322.…"
drag, startPoint x: 17, startPoint y: 243, endPoint x: 783, endPoint y: 240, distance: 766.4
click at [783, 240] on tr "1 ZEUS138 86825448 [DATE] 08:32:58 [GEOGRAPHIC_DATA] [GEOGRAPHIC_DATA] GOPAY 08…" at bounding box center [411, 251] width 803 height 52
click at [468, 256] on span "085659510677" at bounding box center [488, 258] width 59 height 10
copy tr "1 ZEUS138 86825448 31/08/2025 08:32:58 TANMEYLI TANMEYLI GOPAY 085659510677 Rp …"
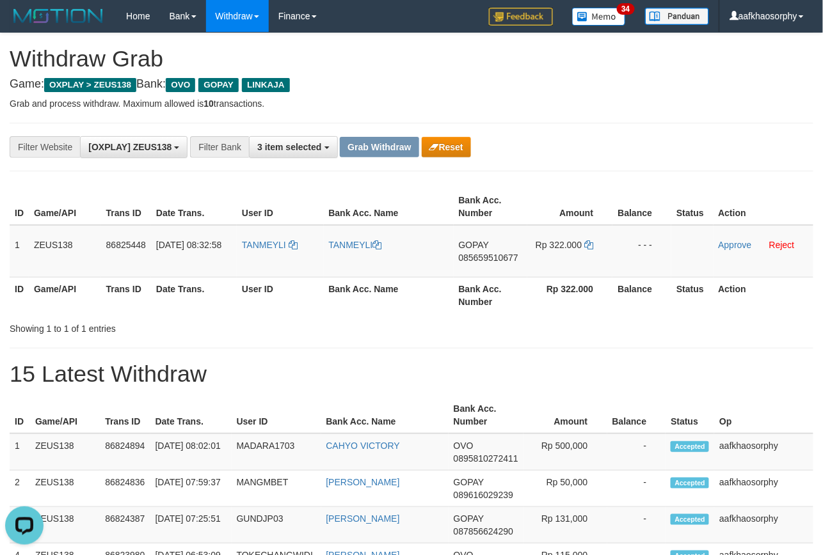
drag, startPoint x: 468, startPoint y: 256, endPoint x: 827, endPoint y: 253, distance: 359.5
click at [536, 257] on tr "1 ZEUS138 86825448 31/08/2025 08:32:58 TANMEYLI TANMEYLI GOPAY 085659510677 Rp …" at bounding box center [411, 251] width 803 height 52
click at [590, 244] on icon at bounding box center [588, 245] width 9 height 9
click at [276, 264] on td "TANMEYLI" at bounding box center [280, 251] width 86 height 52
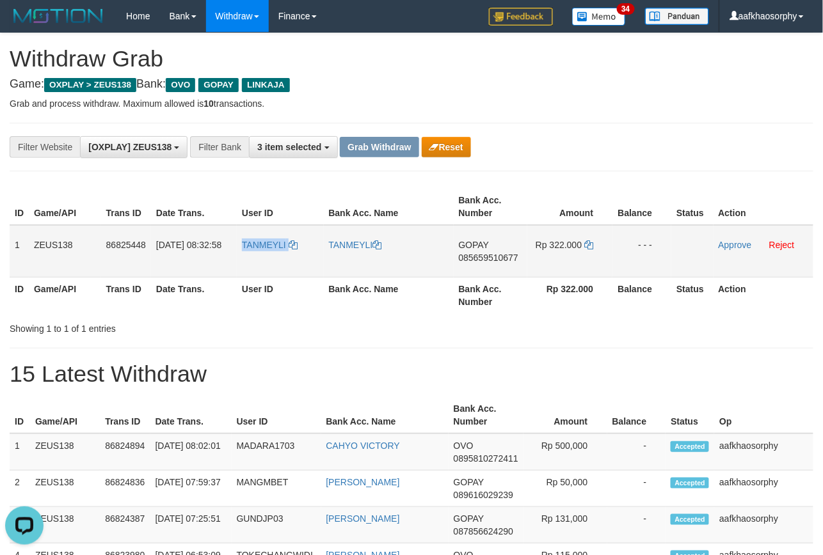
click at [276, 264] on td "TANMEYLI" at bounding box center [280, 251] width 86 height 52
drag, startPoint x: 276, startPoint y: 264, endPoint x: 830, endPoint y: 312, distance: 556.0
click at [276, 264] on td "TANMEYLI" at bounding box center [280, 251] width 86 height 52
copy link "TANMEYLI"
click at [724, 245] on link "Approve" at bounding box center [734, 245] width 33 height 10
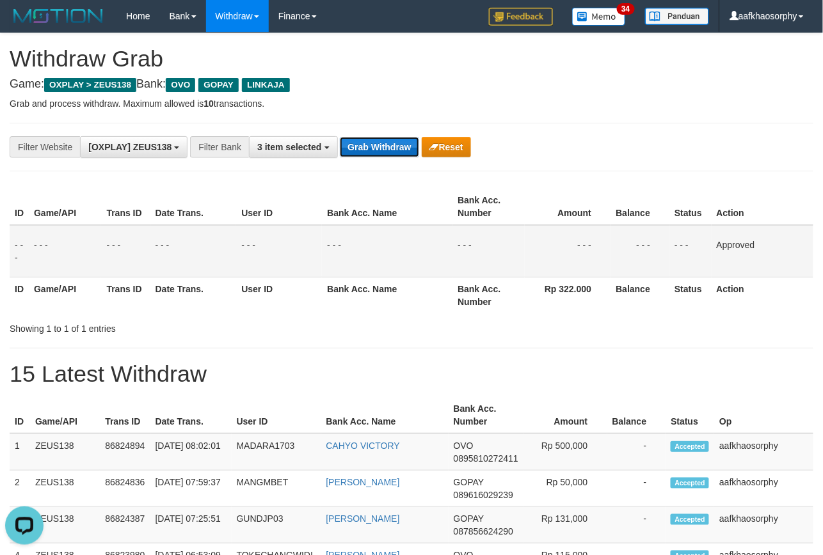
click at [368, 144] on button "Grab Withdraw" at bounding box center [379, 147] width 79 height 20
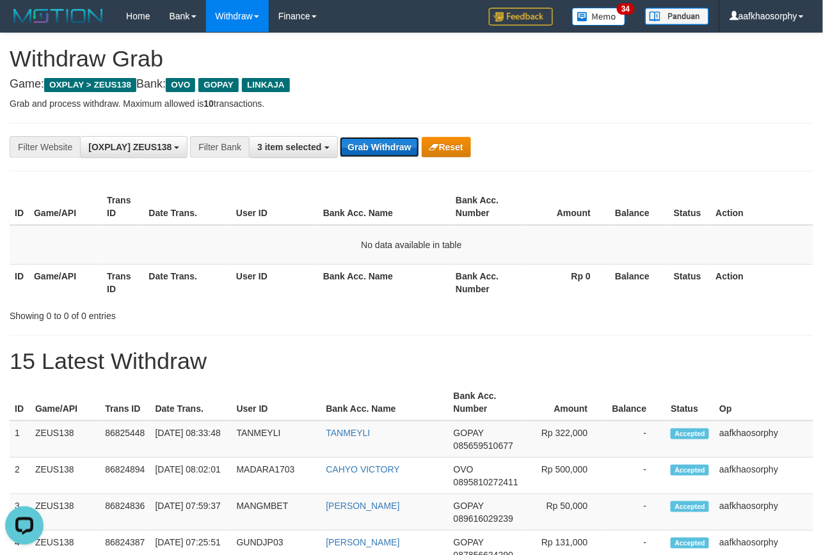
click at [344, 150] on button "Grab Withdraw" at bounding box center [379, 147] width 79 height 20
click at [340, 137] on button "Grab Withdraw" at bounding box center [379, 147] width 79 height 20
click at [345, 154] on button "Grab Withdraw" at bounding box center [379, 147] width 79 height 20
click at [387, 149] on button "Grab Withdraw" at bounding box center [379, 147] width 79 height 20
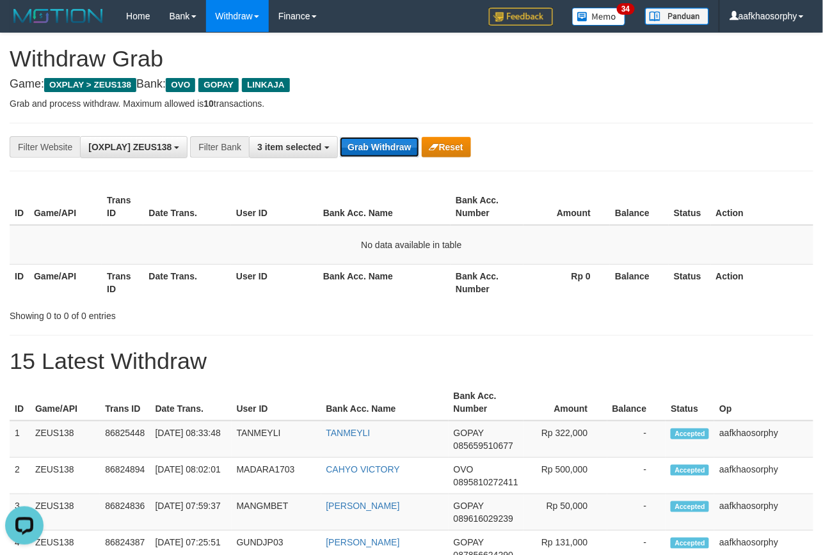
click at [387, 149] on button "Grab Withdraw" at bounding box center [379, 147] width 79 height 20
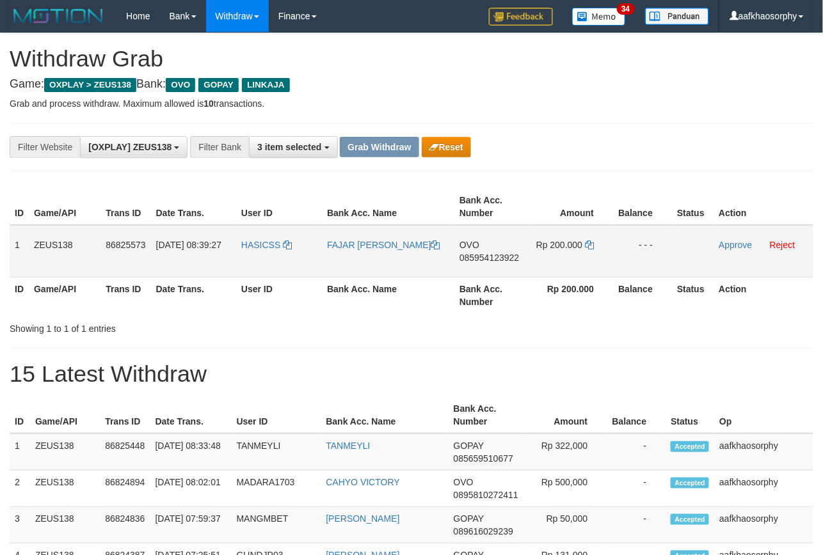
drag, startPoint x: 458, startPoint y: 248, endPoint x: 483, endPoint y: 254, distance: 25.8
click at [464, 249] on td "OVO 085954123922" at bounding box center [491, 251] width 74 height 52
click at [490, 253] on span "085954123922" at bounding box center [488, 258] width 59 height 10
click at [591, 233] on td "Rp 200.000" at bounding box center [570, 251] width 85 height 52
drag, startPoint x: 591, startPoint y: 234, endPoint x: 590, endPoint y: 241, distance: 6.4
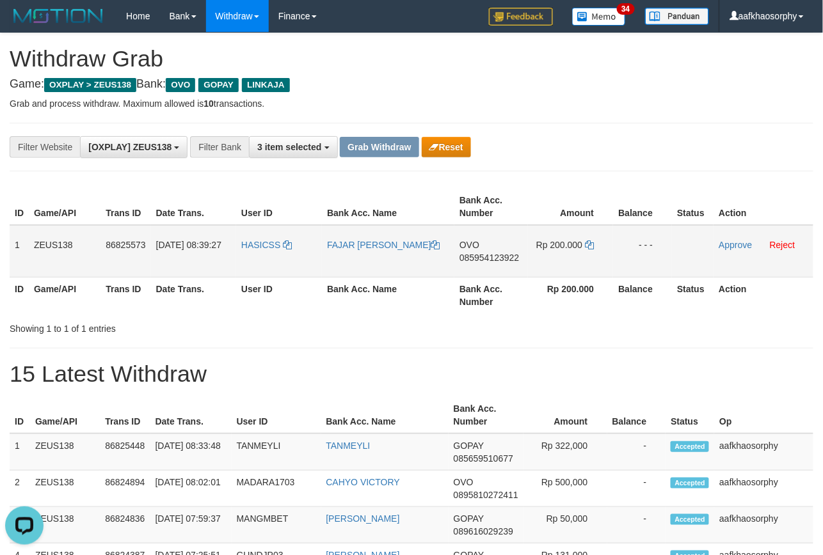
click at [591, 235] on td "Rp 200.000" at bounding box center [570, 251] width 85 height 52
click at [590, 241] on icon at bounding box center [589, 245] width 9 height 9
drag, startPoint x: 590, startPoint y: 241, endPoint x: 660, endPoint y: 242, distance: 69.7
click at [590, 241] on icon at bounding box center [589, 245] width 9 height 9
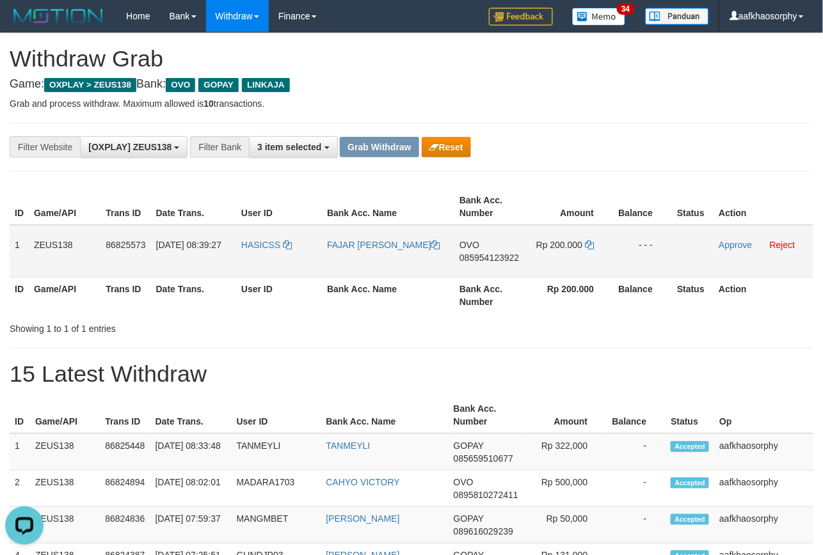
click at [298, 265] on td "HASICSS" at bounding box center [279, 251] width 86 height 52
copy tr "HASICSS"
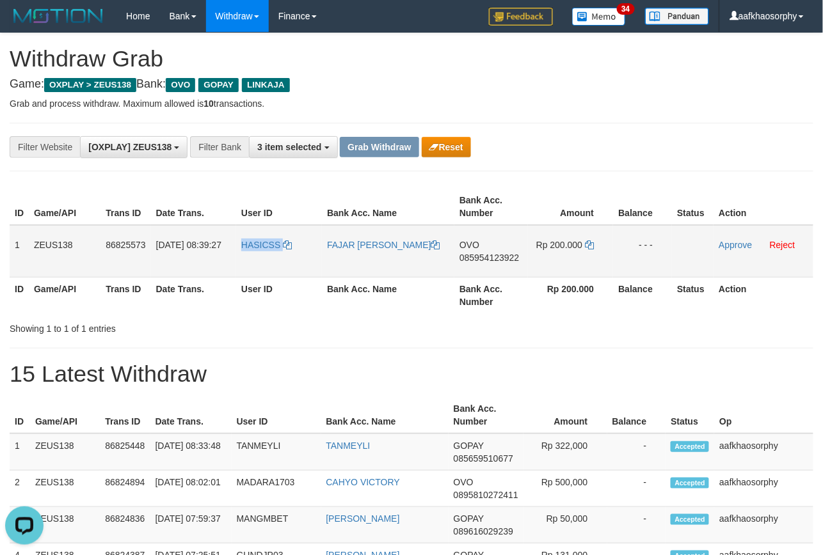
copy tr "1 ZEUS138 86825573 31/08/2025 08:39:27 HASICSS FAJAR HADI SUCIPTO OVO 085954123…"
drag, startPoint x: 16, startPoint y: 246, endPoint x: 644, endPoint y: 241, distance: 628.2
click at [644, 241] on tr "1 ZEUS138 86825573 31/08/2025 08:39:27 HASICSS FAJAR HADI SUCIPTO OVO 085954123…" at bounding box center [411, 251] width 803 height 52
click at [722, 243] on link "Approve" at bounding box center [734, 245] width 33 height 10
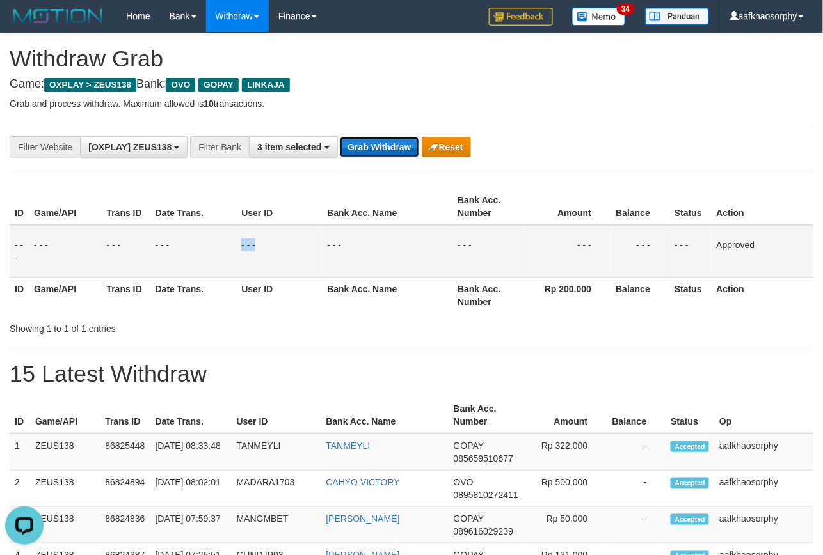
click at [383, 150] on button "Grab Withdraw" at bounding box center [379, 147] width 79 height 20
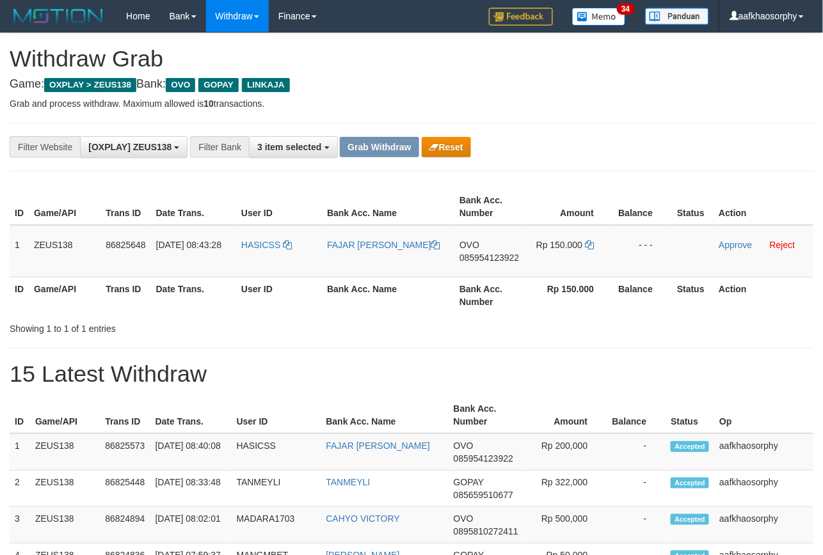
copy table
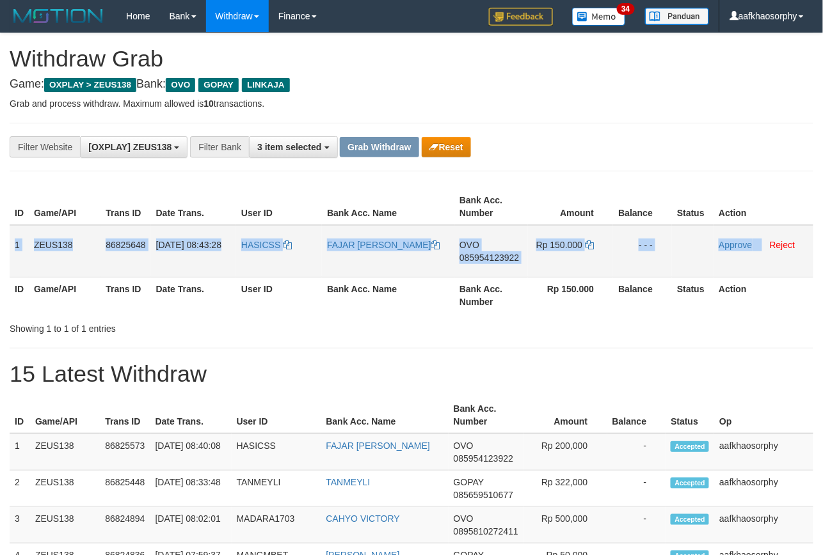
copy tr "1 ZEUS138 86825648 [DATE] 08:43:28 HASICSS FAJAR [PERSON_NAME] OVO 085954123922…"
drag, startPoint x: 13, startPoint y: 232, endPoint x: 764, endPoint y: 244, distance: 751.8
click at [761, 241] on tr "1 ZEUS138 86825648 [DATE] 08:43:28 HASICSS FAJAR [PERSON_NAME] OVO 085954123922…" at bounding box center [411, 251] width 803 height 52
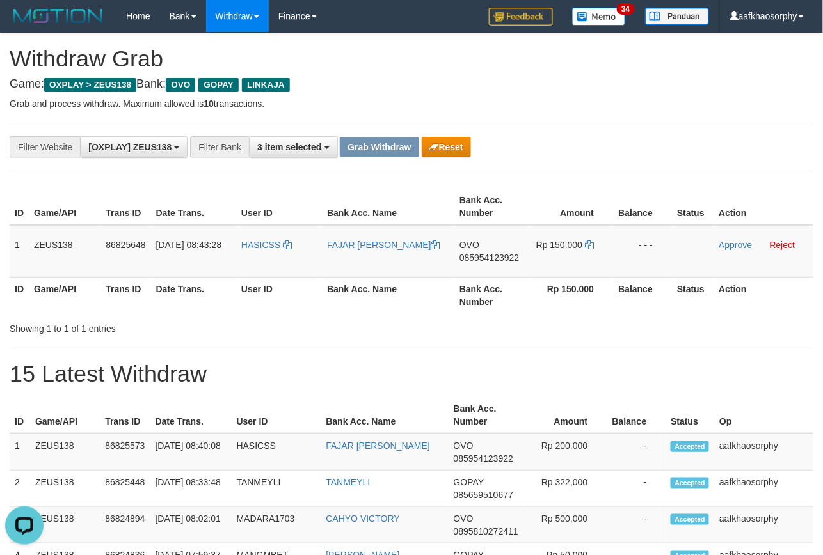
click at [478, 315] on div "ID Game/API Trans ID Date Trans. User ID Bank Acc. Name Bank Acc. Number Amount…" at bounding box center [411, 251] width 823 height 132
drag, startPoint x: 520, startPoint y: 238, endPoint x: 512, endPoint y: 241, distance: 8.1
click at [512, 241] on td "OVO 085954123922" at bounding box center [491, 251] width 74 height 52
click at [499, 257] on span "085954123922" at bounding box center [488, 258] width 59 height 10
drag, startPoint x: 499, startPoint y: 257, endPoint x: 827, endPoint y: 235, distance: 328.9
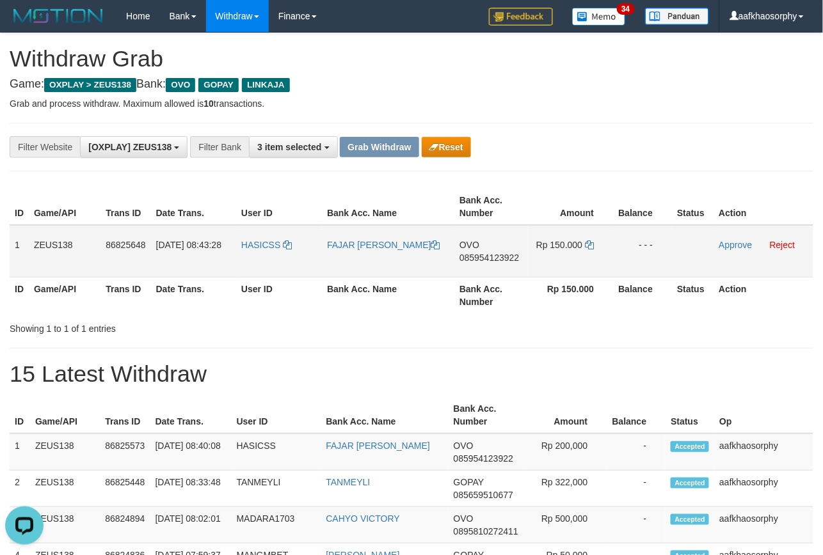
click at [505, 257] on span "085954123922" at bounding box center [488, 258] width 59 height 10
click at [590, 247] on icon at bounding box center [589, 245] width 9 height 9
click at [310, 224] on table "ID Game/API Trans ID Date Trans. User ID Bank Acc. Name Bank Acc. Number Amount…" at bounding box center [411, 251] width 803 height 125
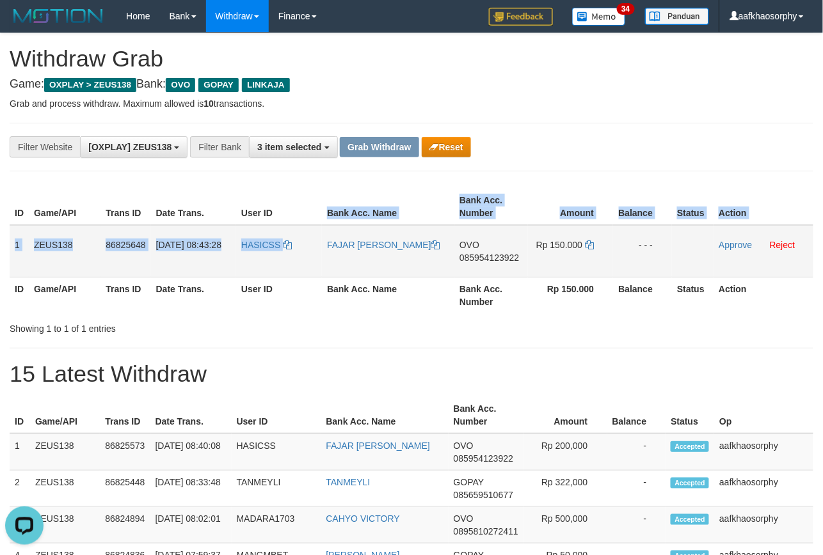
click at [248, 264] on td "HASICSS" at bounding box center [279, 251] width 86 height 52
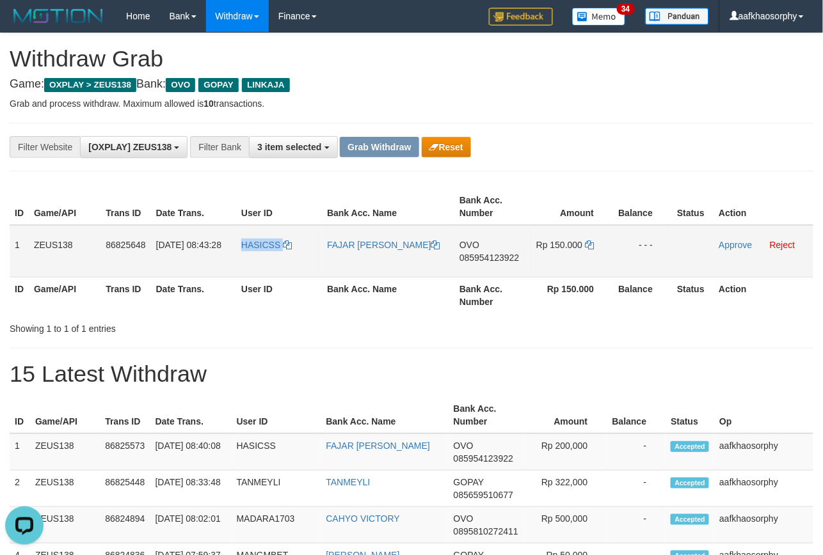
click at [248, 264] on td "HASICSS" at bounding box center [279, 251] width 86 height 52
click at [741, 240] on link "Approve" at bounding box center [734, 245] width 33 height 10
click at [389, 160] on div "**********" at bounding box center [411, 147] width 803 height 49
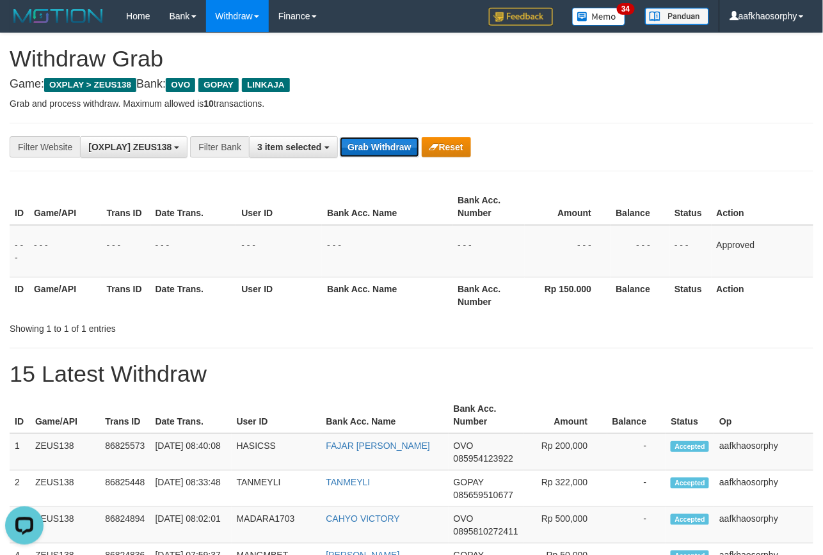
click at [387, 154] on button "Grab Withdraw" at bounding box center [379, 147] width 79 height 20
